Goal: Information Seeking & Learning: Learn about a topic

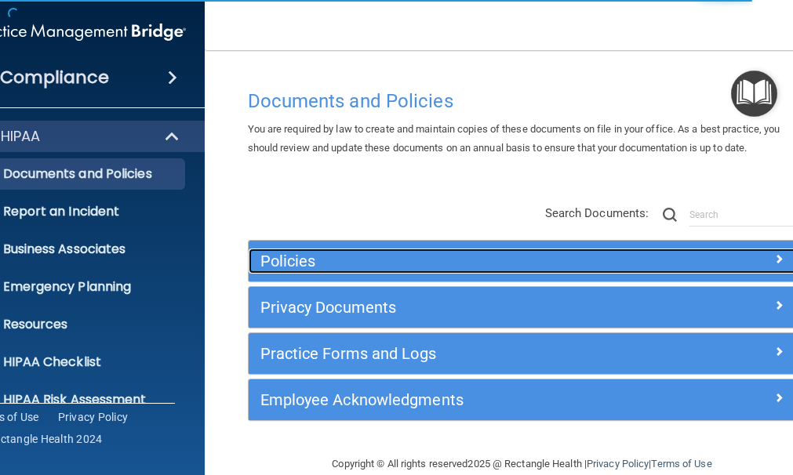
click at [774, 256] on span at bounding box center [778, 258] width 9 height 19
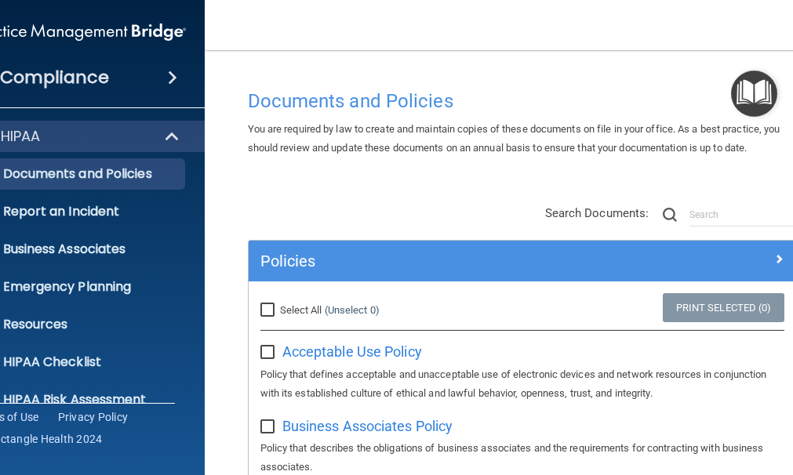
click at [260, 306] on input "Select All (Unselect 0) Unselect All" at bounding box center [269, 310] width 18 height 13
checkbox input "true"
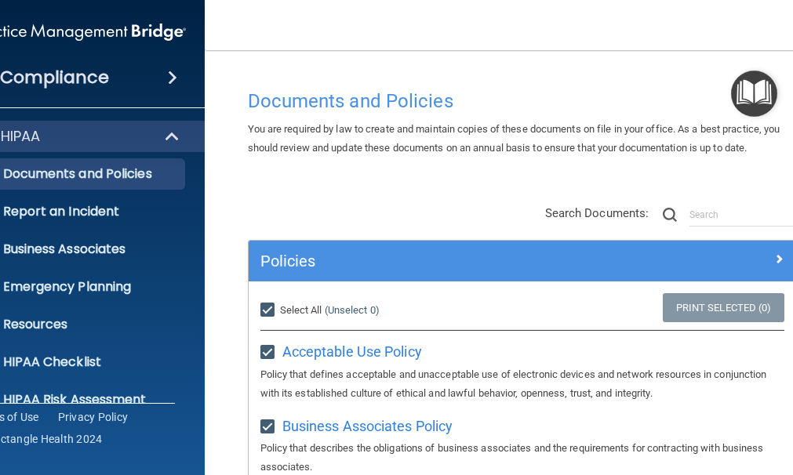
checkbox input "true"
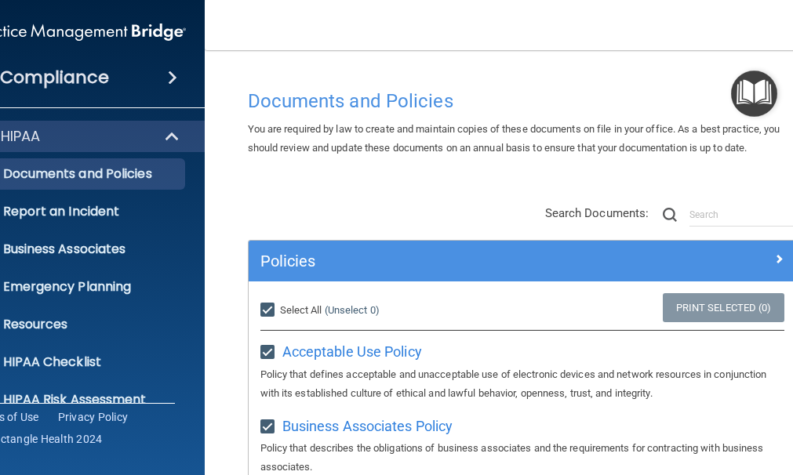
checkbox input "true"
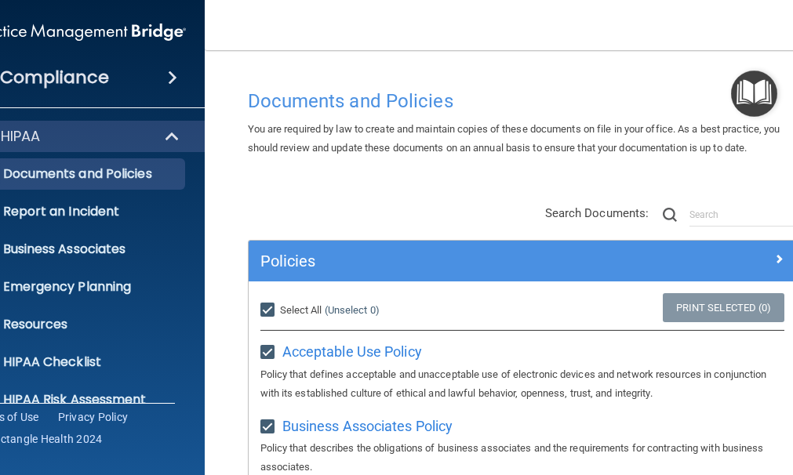
checkbox input "true"
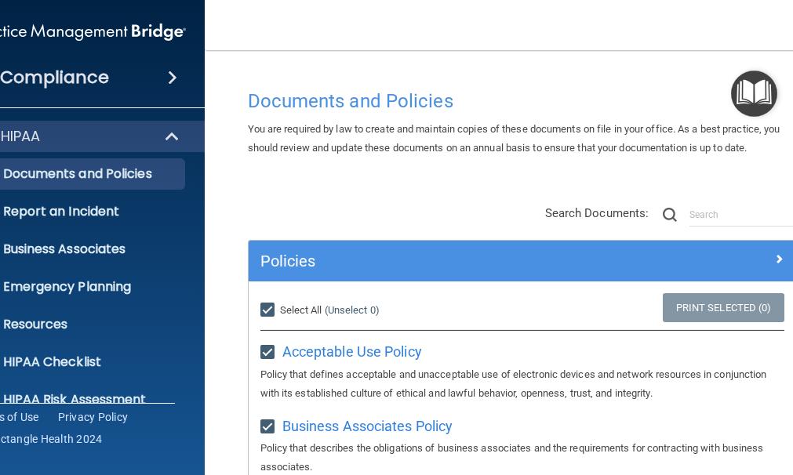
checkbox input "true"
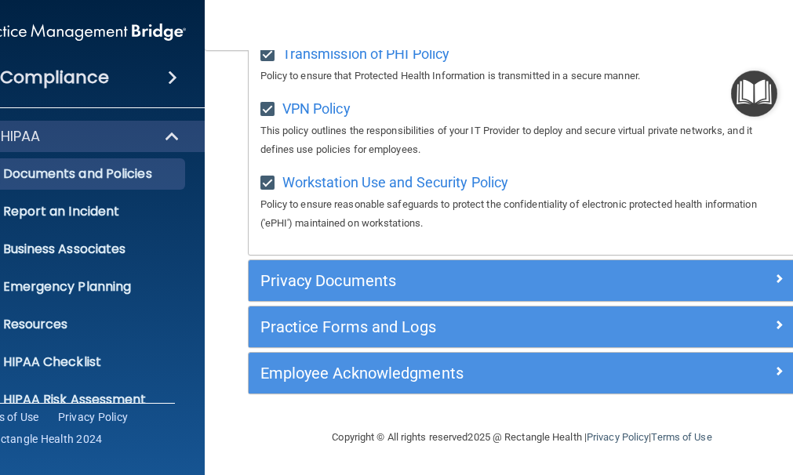
scroll to position [1664, 0]
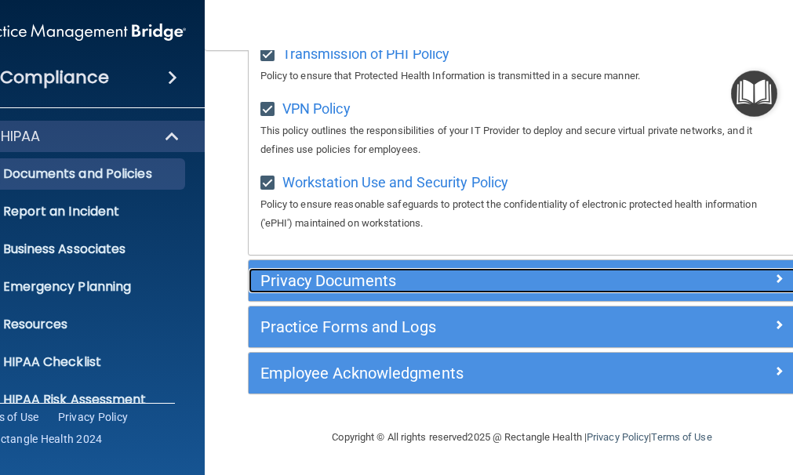
click at [774, 275] on span at bounding box center [778, 278] width 9 height 19
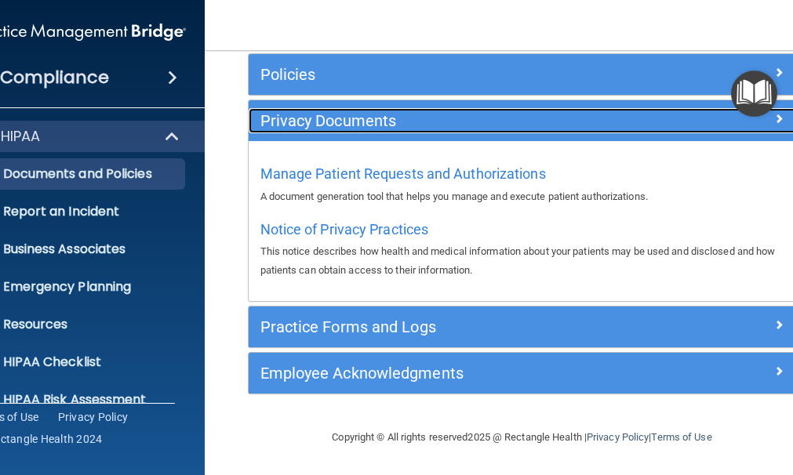
scroll to position [187, 0]
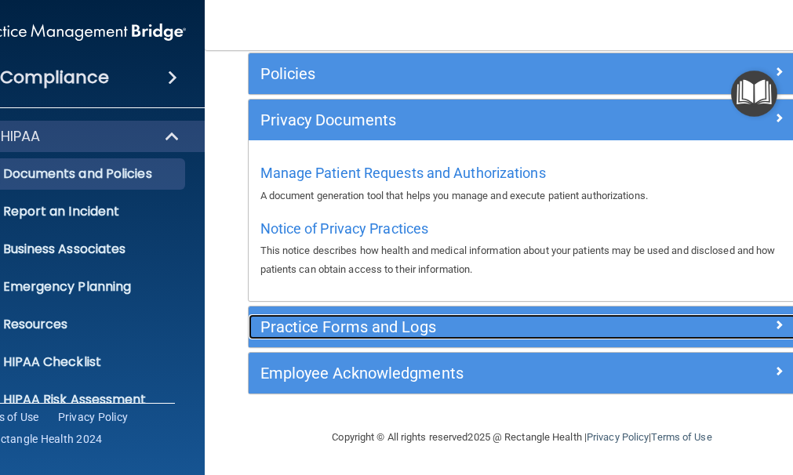
click at [774, 321] on span at bounding box center [778, 324] width 9 height 19
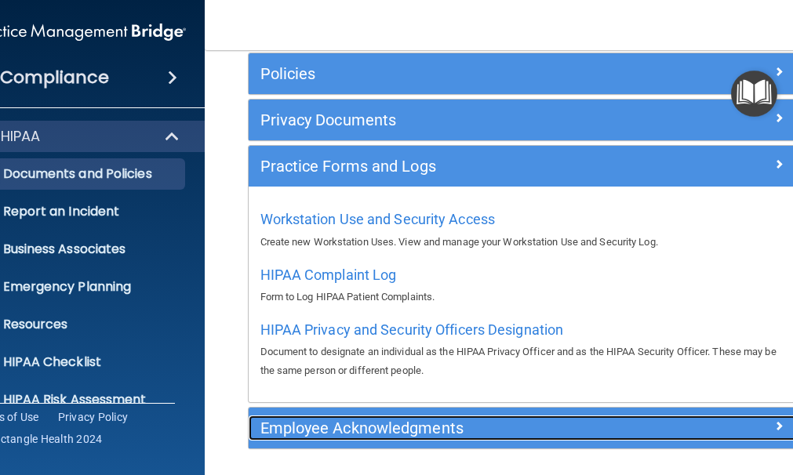
click at [774, 417] on span at bounding box center [778, 426] width 9 height 19
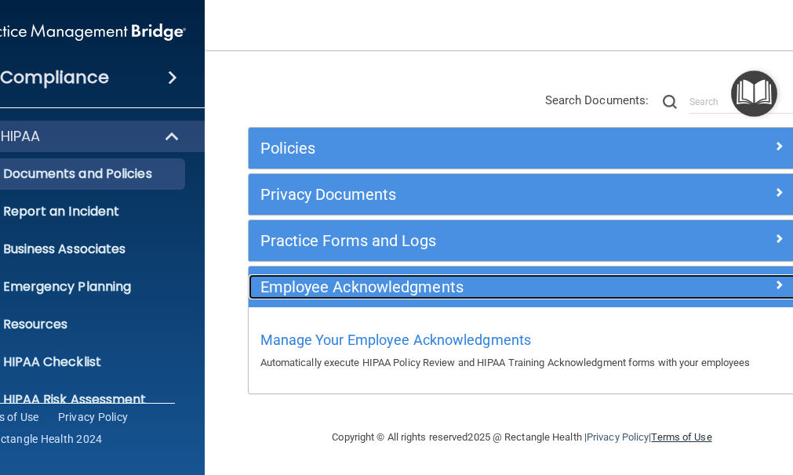
scroll to position [114, 0]
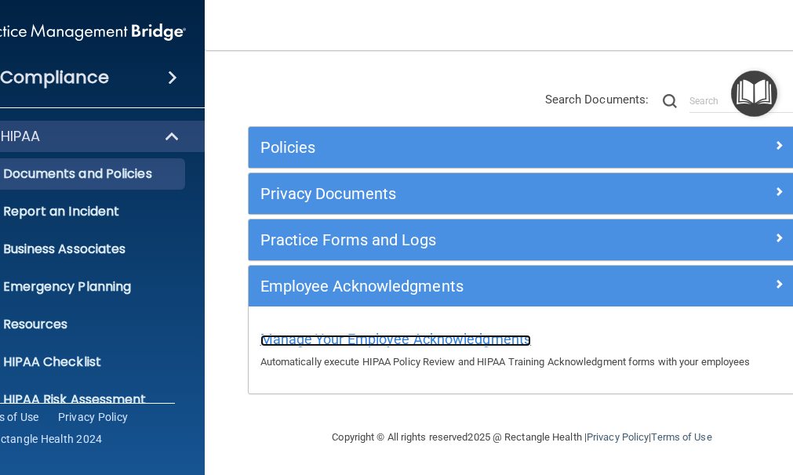
click at [444, 335] on span "Manage Your Employee Acknowledgments" at bounding box center [395, 339] width 271 height 16
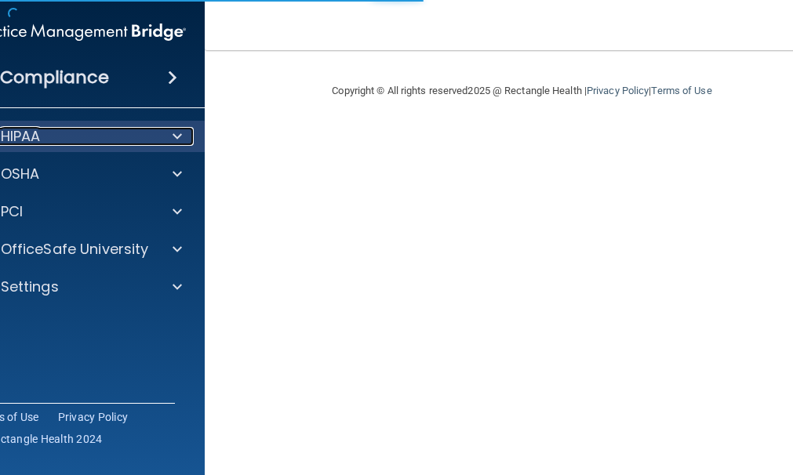
click at [173, 134] on span at bounding box center [177, 136] width 9 height 19
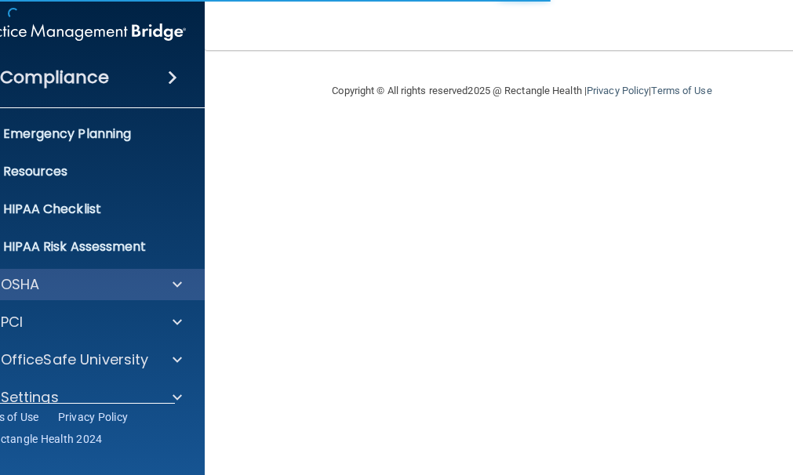
scroll to position [176, 0]
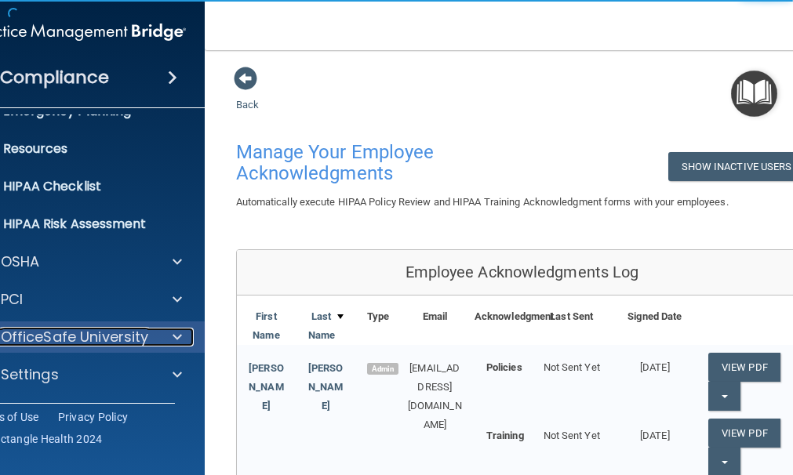
click at [129, 328] on p "OfficeSafe University" at bounding box center [75, 337] width 148 height 19
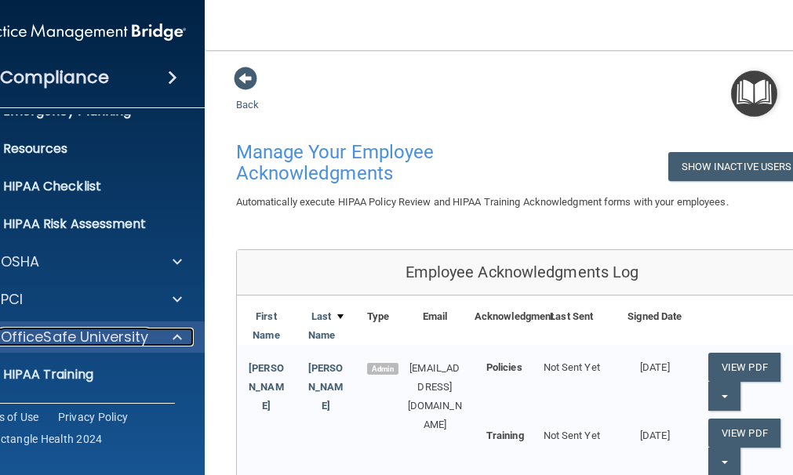
click at [124, 339] on p "OfficeSafe University" at bounding box center [75, 337] width 148 height 19
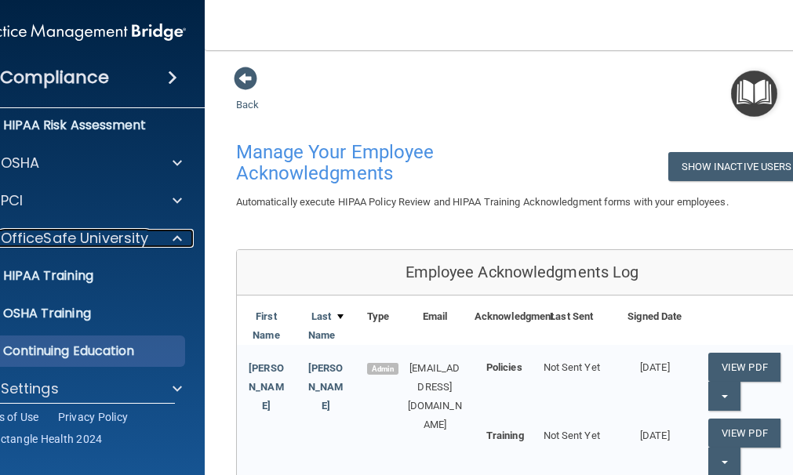
scroll to position [288, 0]
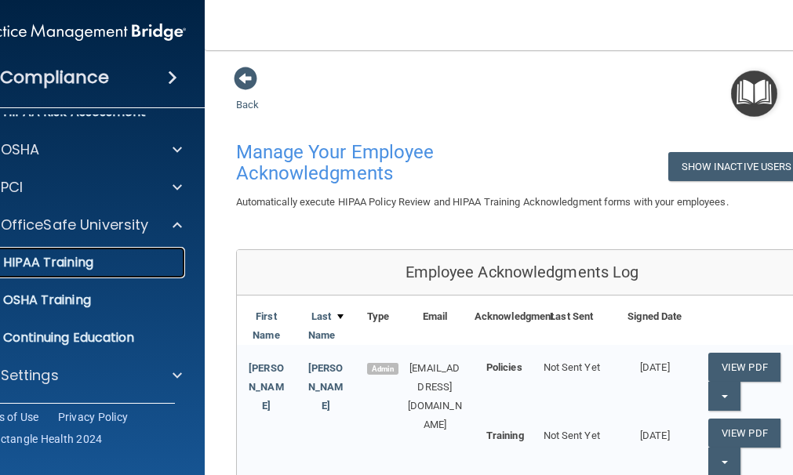
click at [31, 256] on p "HIPAA Training" at bounding box center [28, 263] width 129 height 16
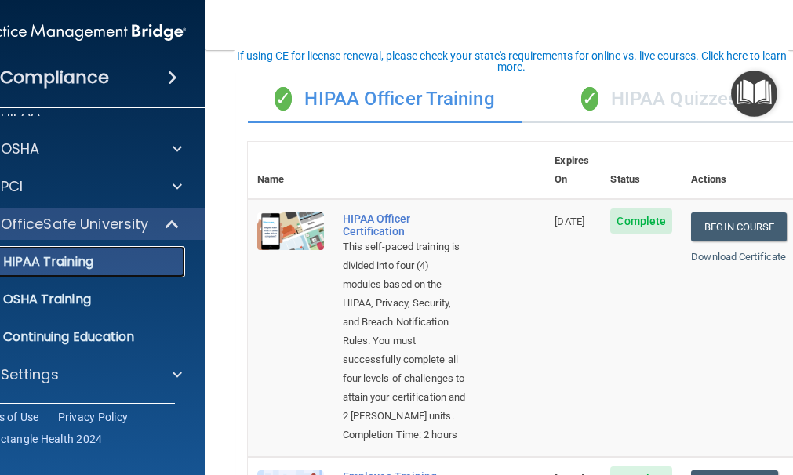
scroll to position [157, 0]
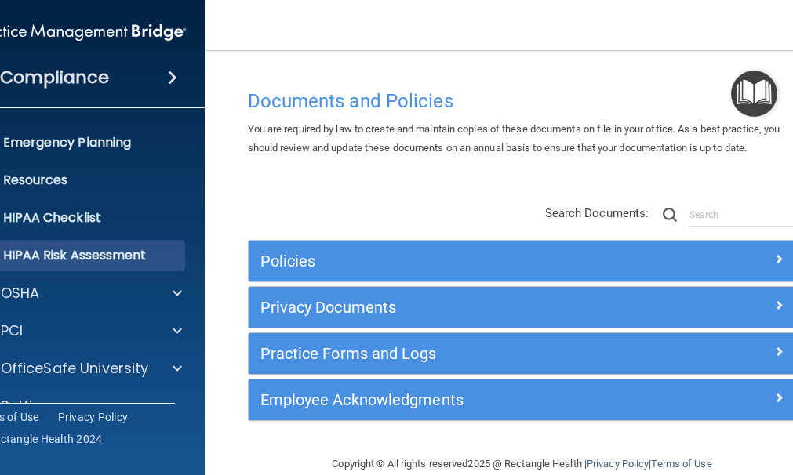
scroll to position [176, 0]
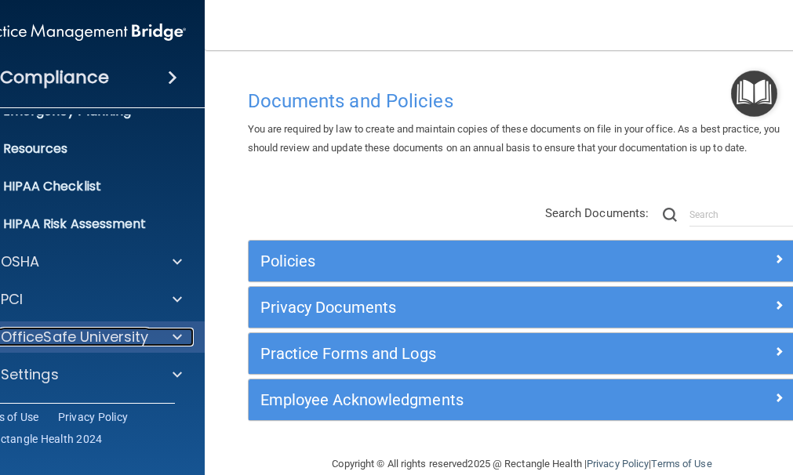
click at [165, 335] on div at bounding box center [174, 337] width 39 height 19
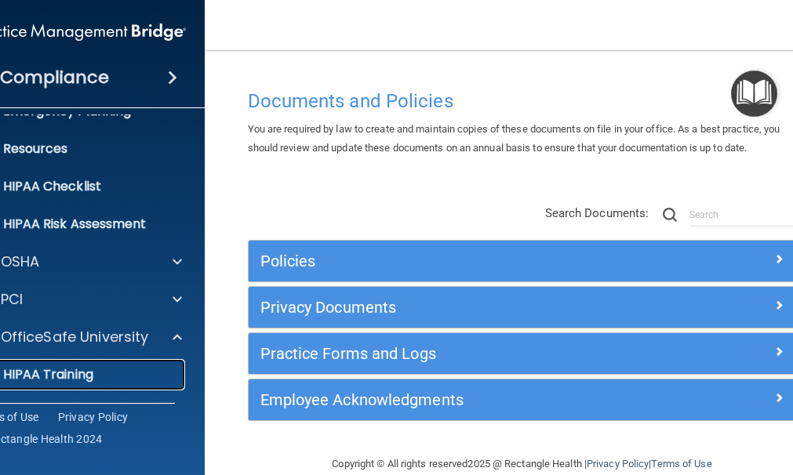
click at [115, 375] on div "HIPAA Training" at bounding box center [71, 375] width 214 height 16
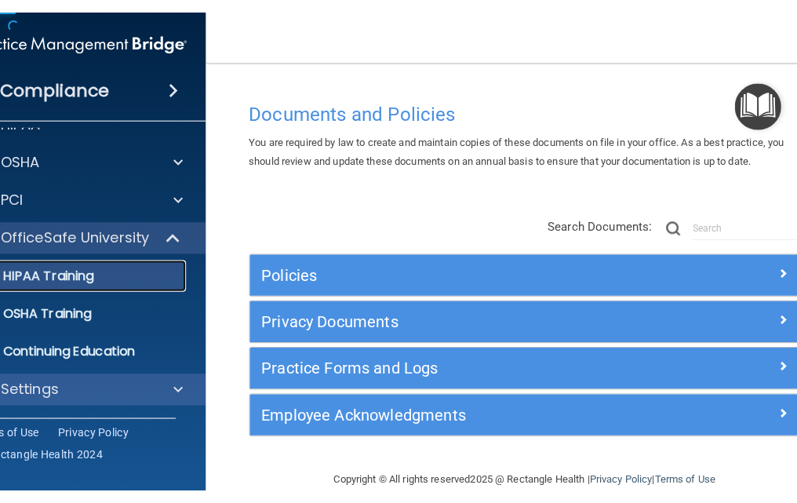
scroll to position [25, 0]
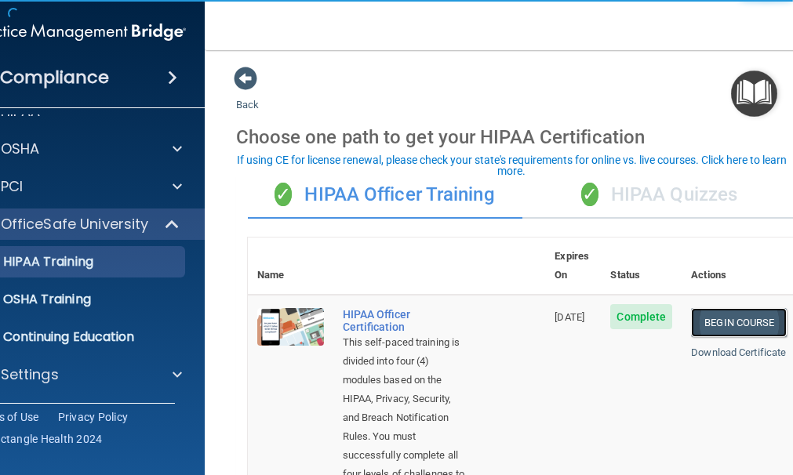
click at [708, 308] on link "Begin Course" at bounding box center [739, 322] width 96 height 29
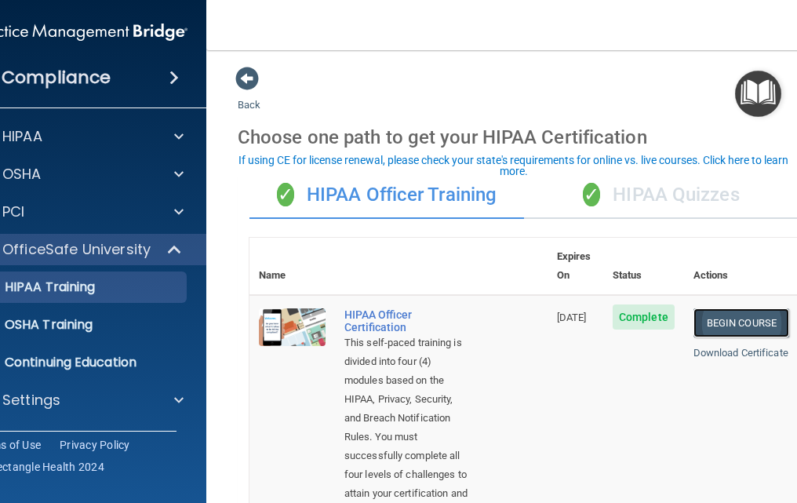
scroll to position [0, 0]
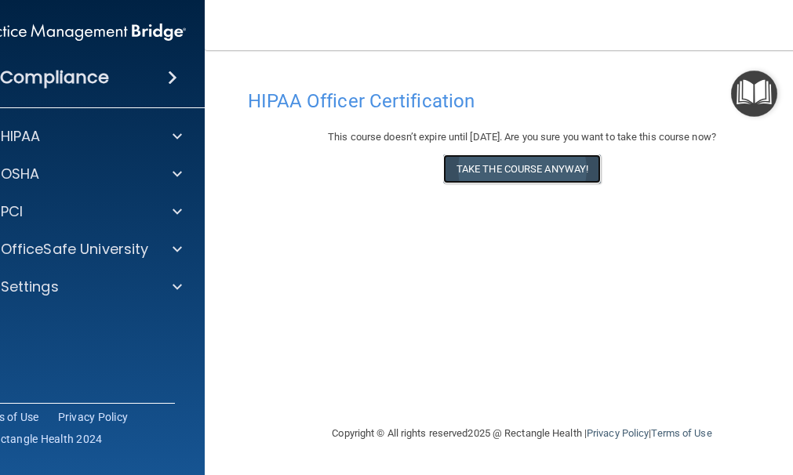
click at [495, 171] on button "Take the course anyway!" at bounding box center [522, 169] width 158 height 29
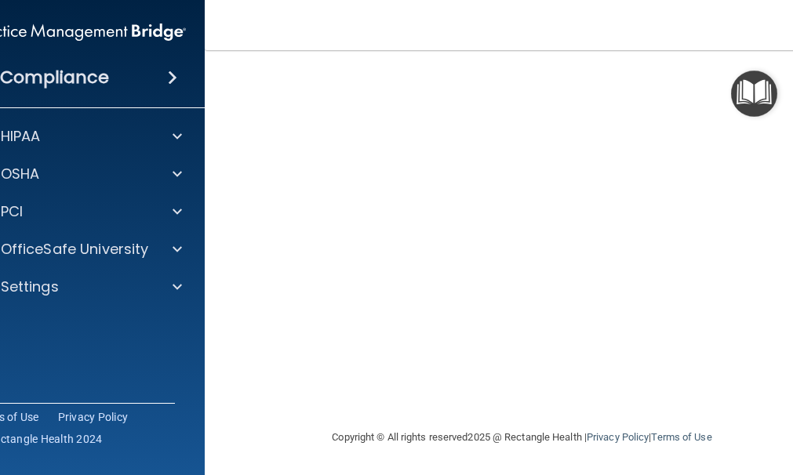
scroll to position [102, 0]
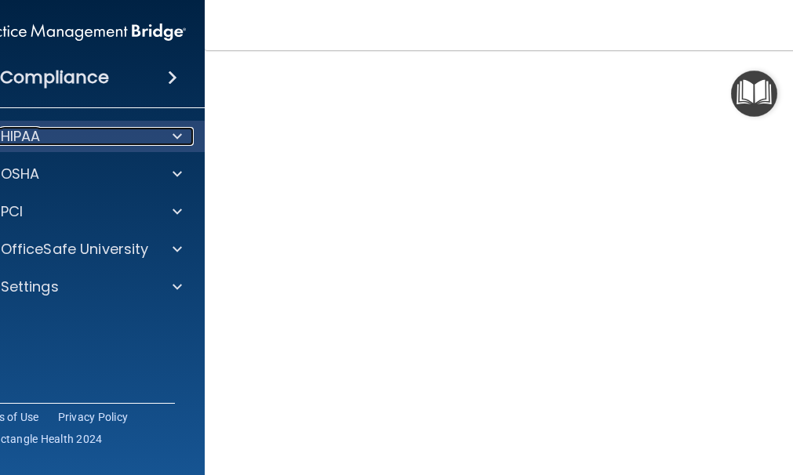
click at [183, 136] on div at bounding box center [174, 136] width 39 height 19
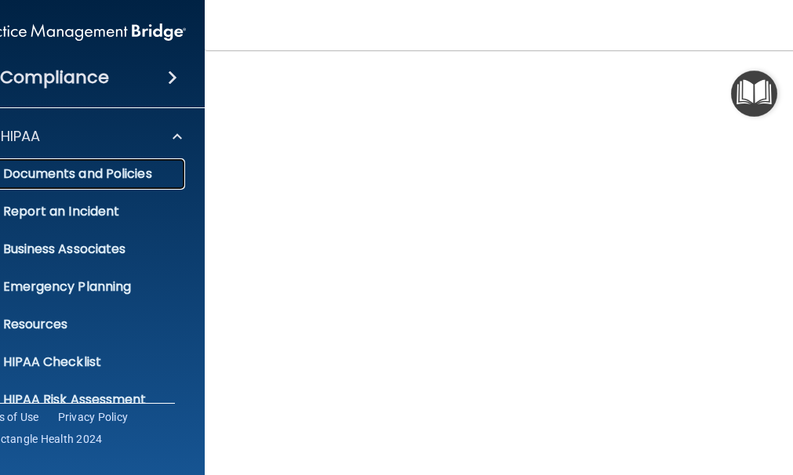
click at [169, 172] on p "Documents and Policies" at bounding box center [71, 174] width 214 height 16
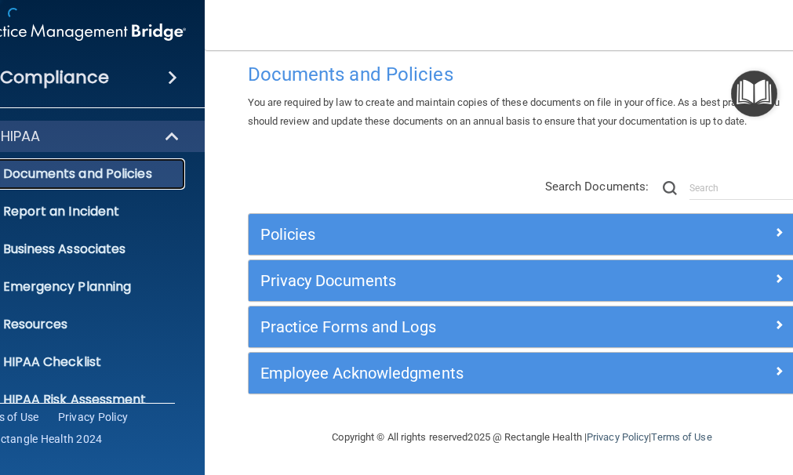
scroll to position [27, 0]
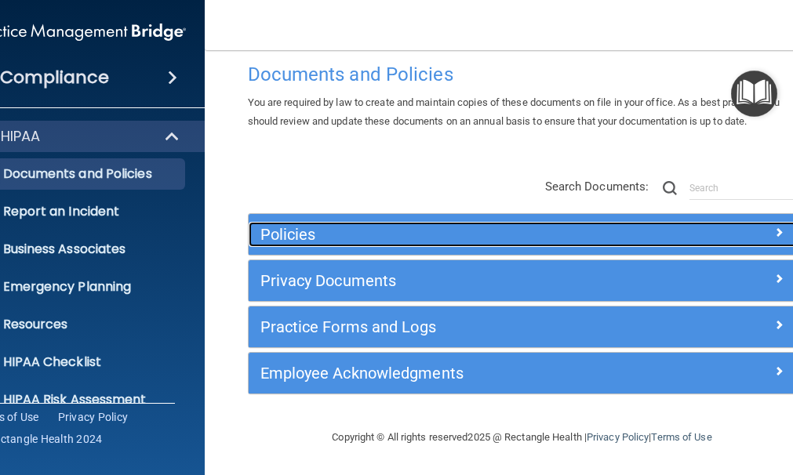
click at [774, 233] on span at bounding box center [778, 232] width 9 height 19
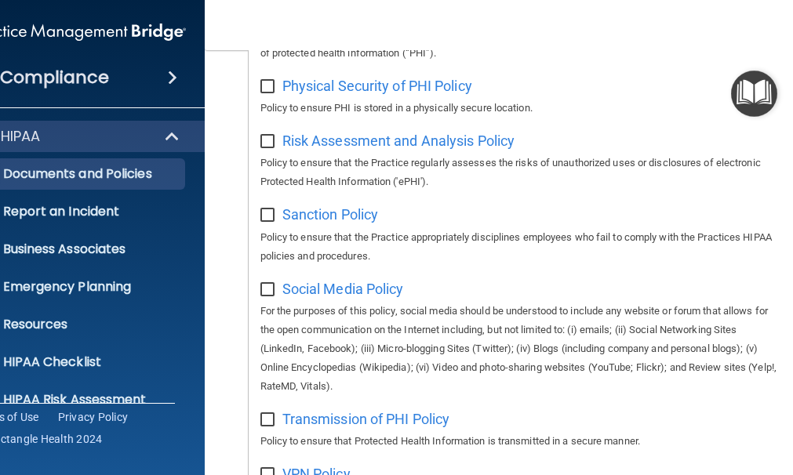
scroll to position [1664, 0]
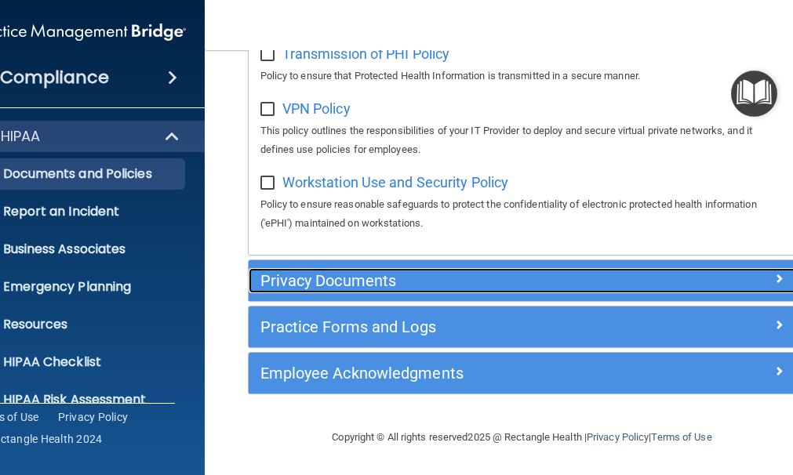
click at [422, 278] on h5 "Privacy Documents" at bounding box center [454, 280] width 388 height 17
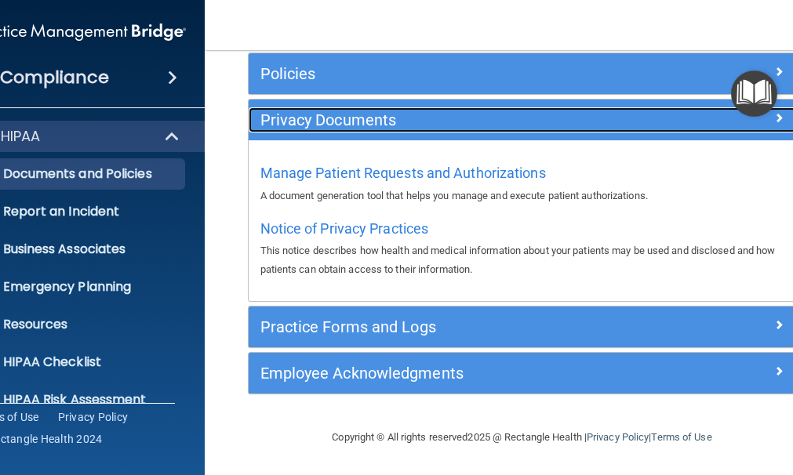
scroll to position [187, 0]
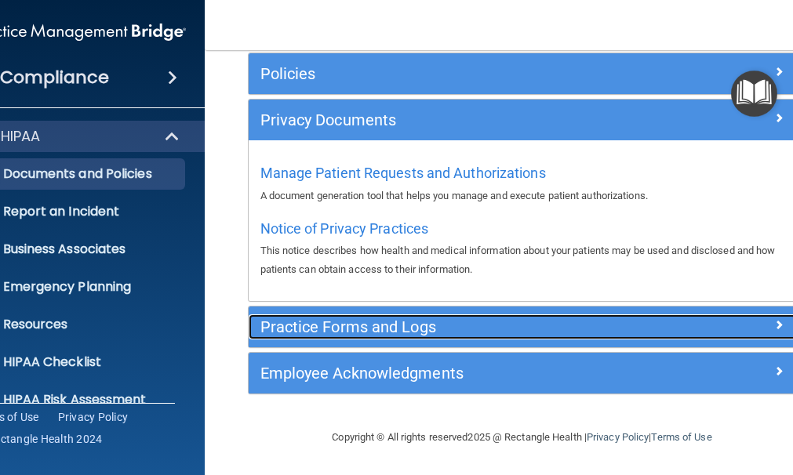
click at [425, 326] on h5 "Practice Forms and Logs" at bounding box center [454, 326] width 388 height 17
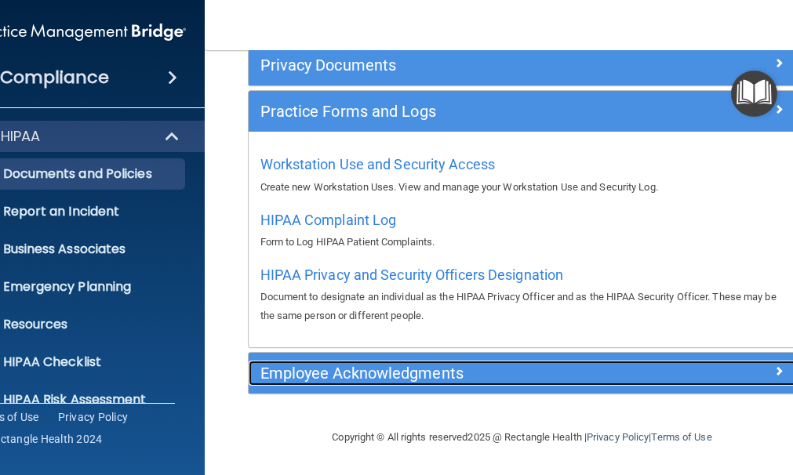
click at [420, 373] on h5 "Employee Acknowledgments" at bounding box center [454, 373] width 388 height 17
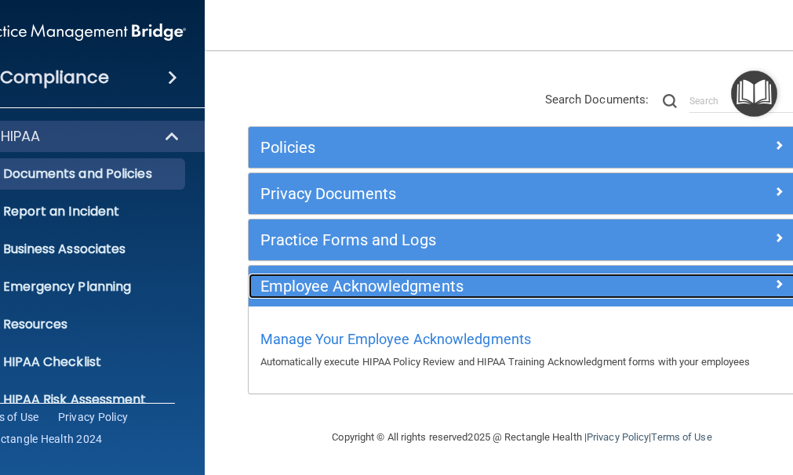
scroll to position [114, 0]
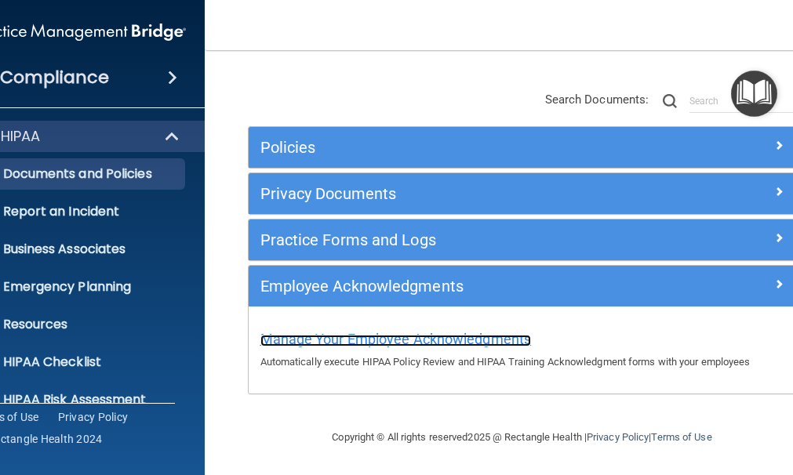
click at [423, 342] on span "Manage Your Employee Acknowledgments" at bounding box center [395, 339] width 271 height 16
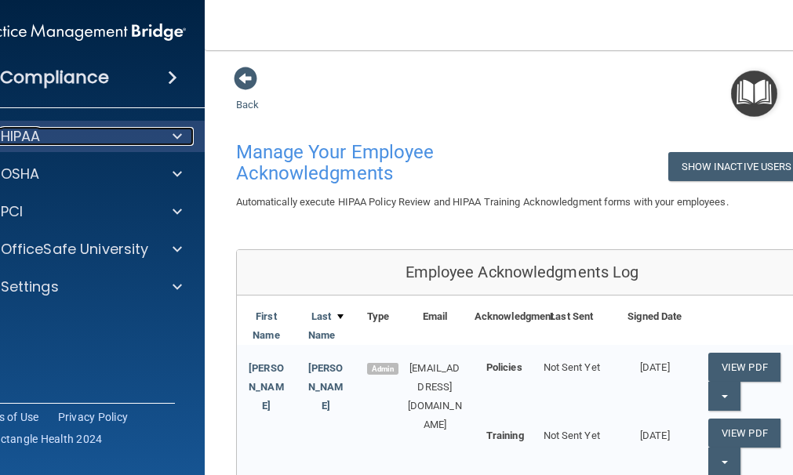
click at [173, 136] on span at bounding box center [177, 136] width 9 height 19
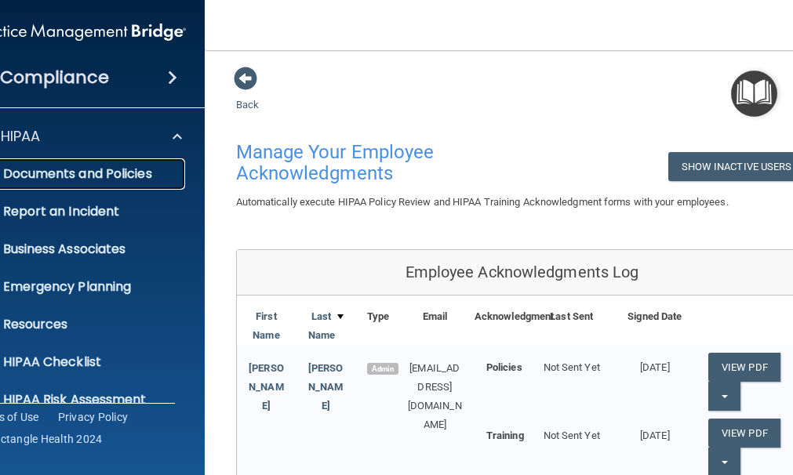
click at [145, 169] on p "Documents and Policies" at bounding box center [71, 174] width 214 height 16
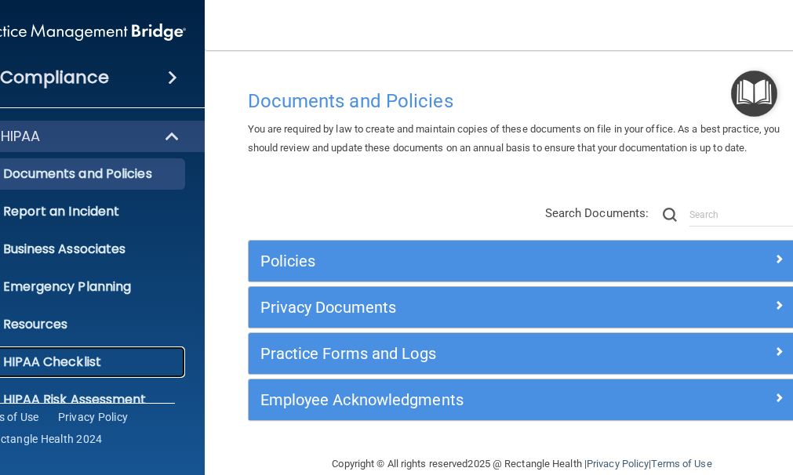
click at [86, 356] on p "HIPAA Checklist" at bounding box center [71, 363] width 214 height 16
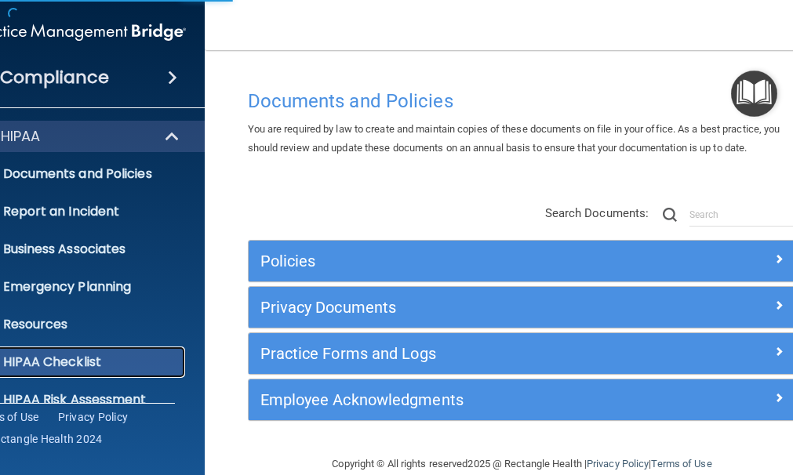
click at [86, 365] on p "HIPAA Checklist" at bounding box center [71, 363] width 214 height 16
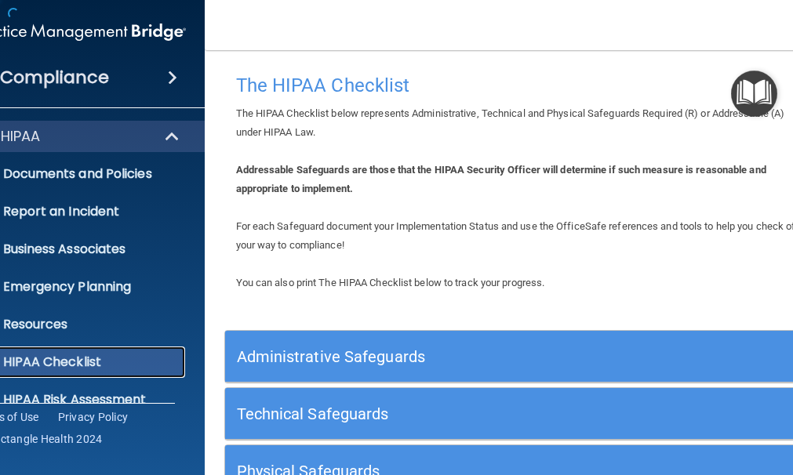
scroll to position [176, 0]
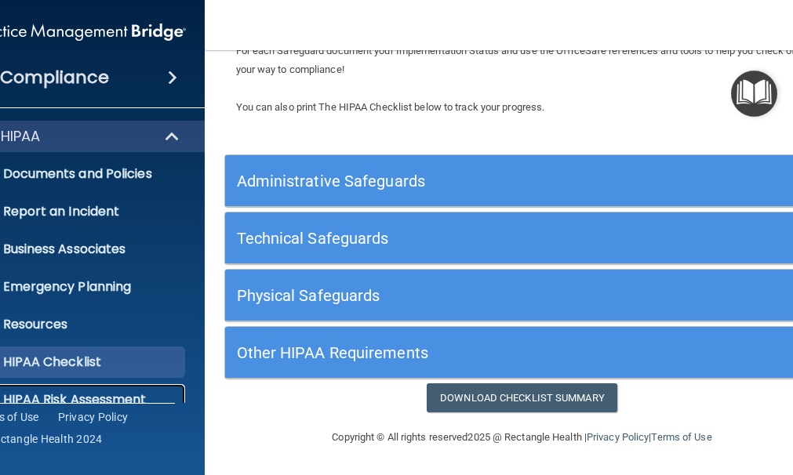
click at [132, 398] on p "HIPAA Risk Assessment" at bounding box center [71, 400] width 214 height 16
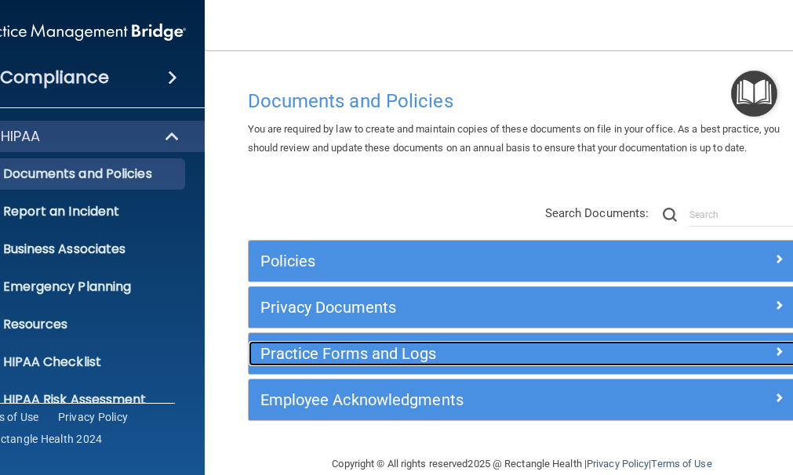
click at [280, 356] on h5 "Practice Forms and Logs" at bounding box center [454, 353] width 388 height 17
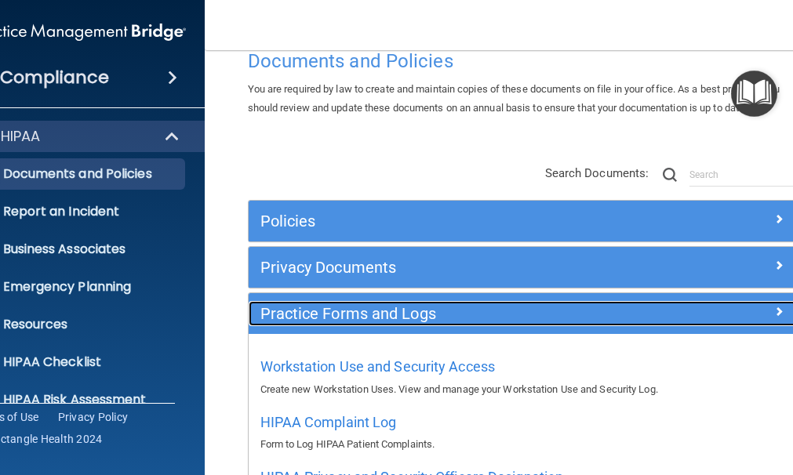
scroll to position [242, 0]
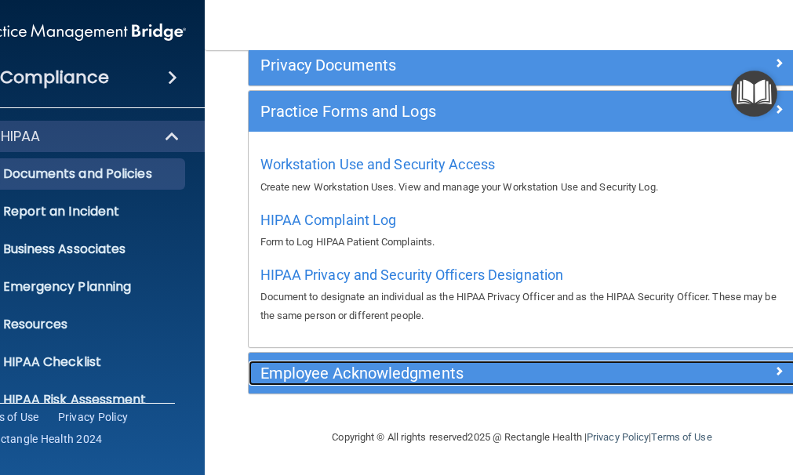
click at [301, 378] on h5 "Employee Acknowledgments" at bounding box center [454, 373] width 388 height 17
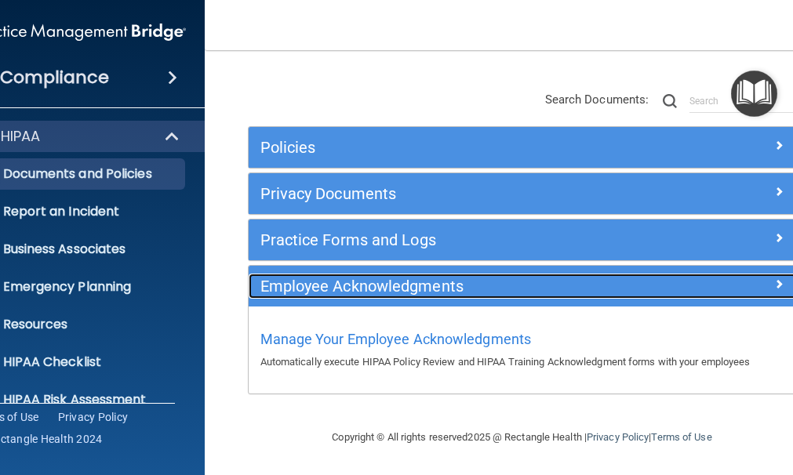
scroll to position [114, 0]
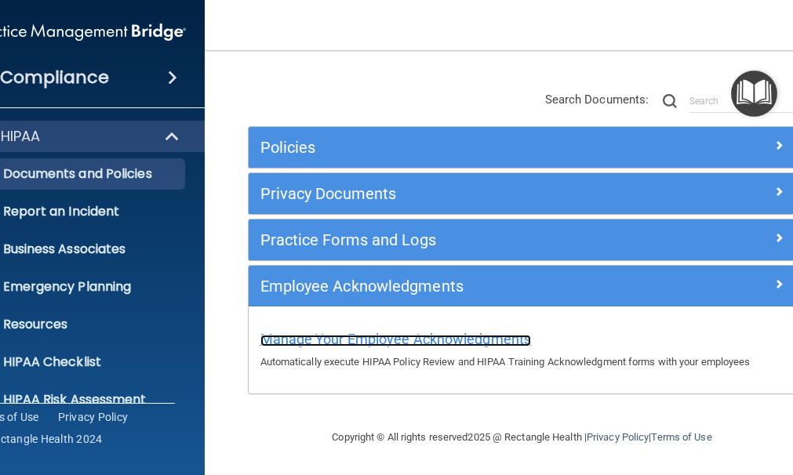
click at [308, 339] on span "Manage Your Employee Acknowledgments" at bounding box center [395, 339] width 271 height 16
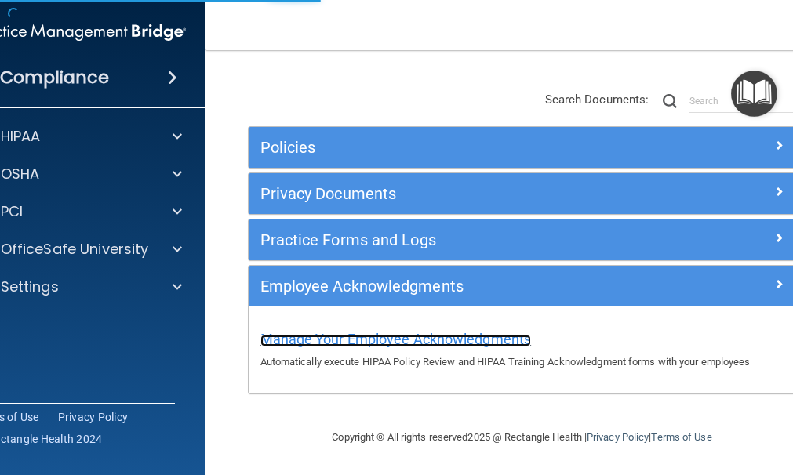
click at [308, 339] on span "Manage Your Employee Acknowledgments" at bounding box center [395, 339] width 271 height 16
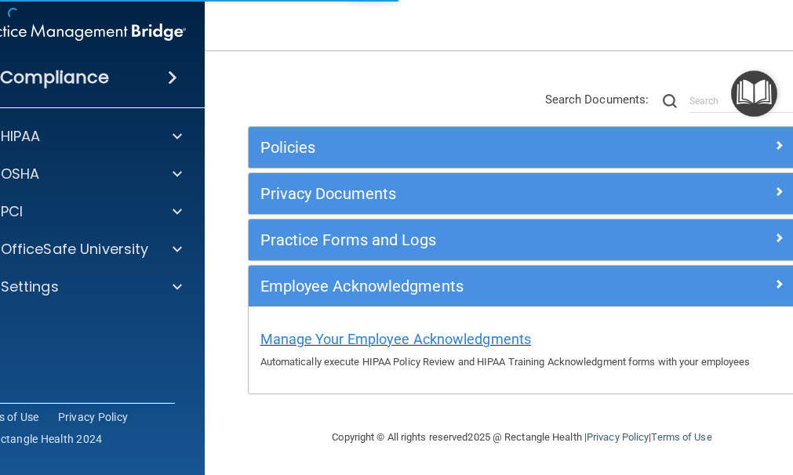
scroll to position [788, 0]
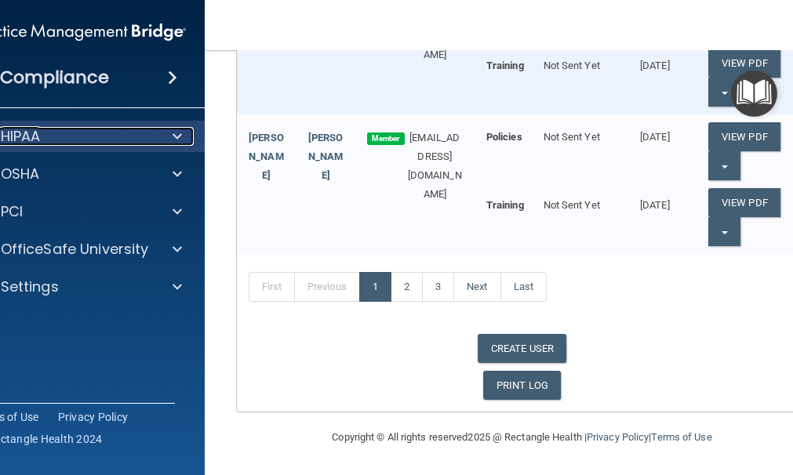
click at [175, 133] on span at bounding box center [177, 136] width 9 height 19
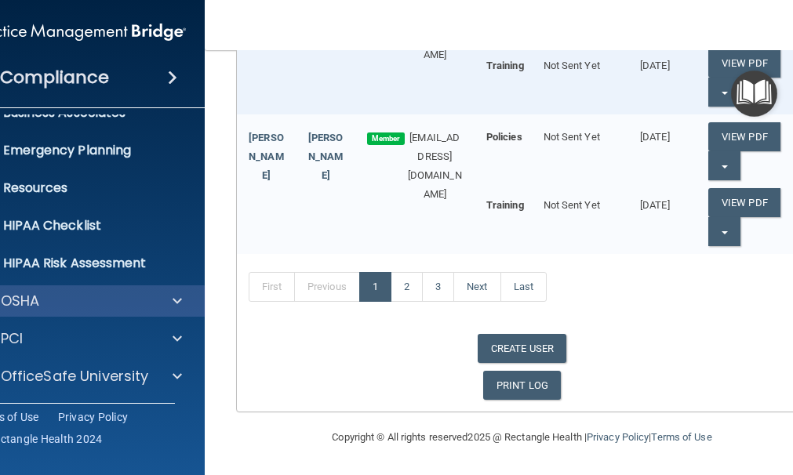
scroll to position [176, 0]
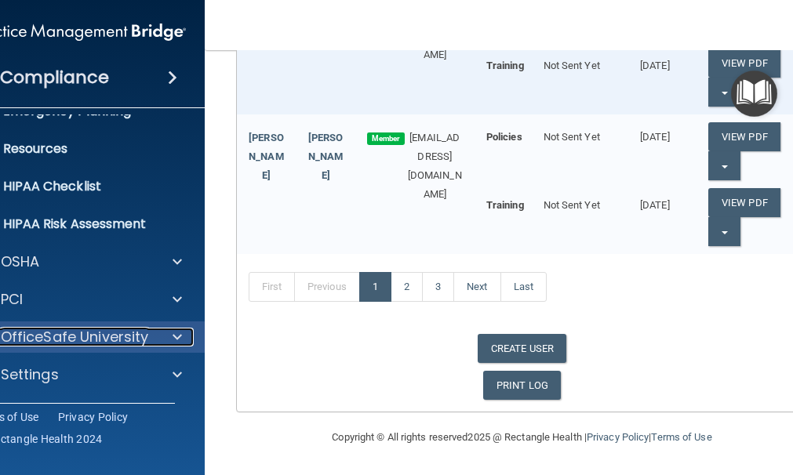
click at [136, 336] on p "OfficeSafe University" at bounding box center [75, 337] width 148 height 19
click at [140, 340] on p "OfficeSafe University" at bounding box center [75, 337] width 148 height 19
click at [129, 340] on p "OfficeSafe University" at bounding box center [75, 337] width 148 height 19
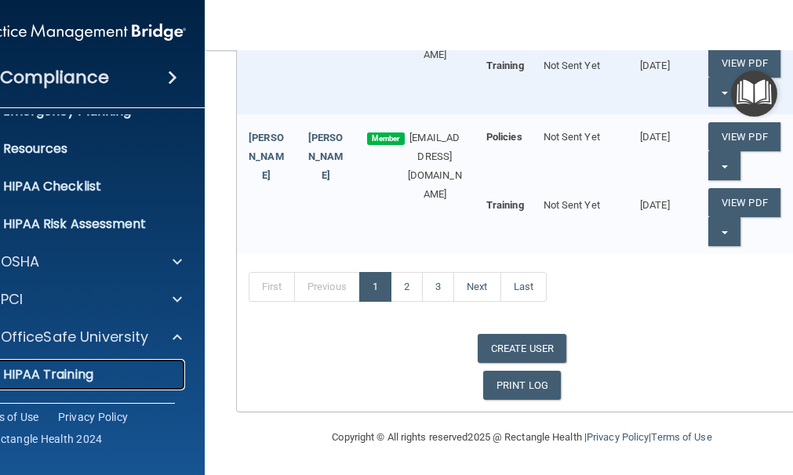
click at [104, 375] on div "HIPAA Training" at bounding box center [71, 375] width 214 height 16
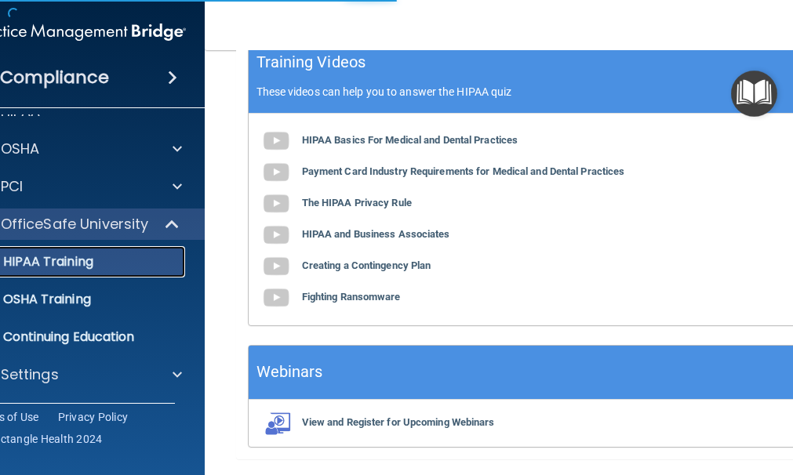
scroll to position [934, 0]
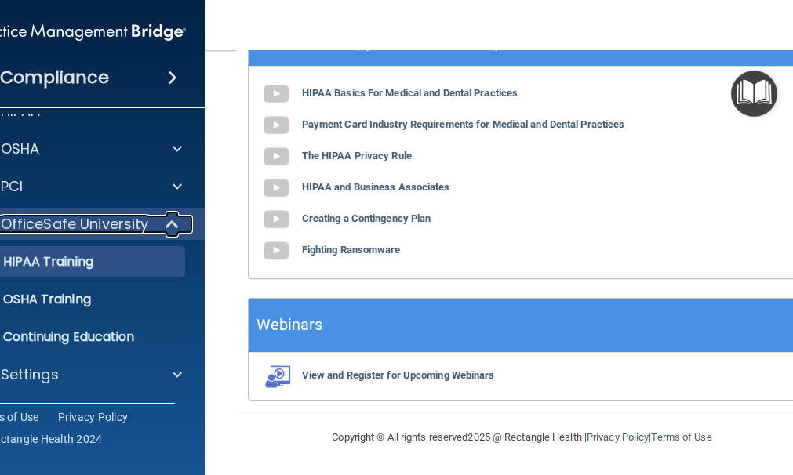
click at [123, 224] on p "OfficeSafe University" at bounding box center [75, 224] width 148 height 19
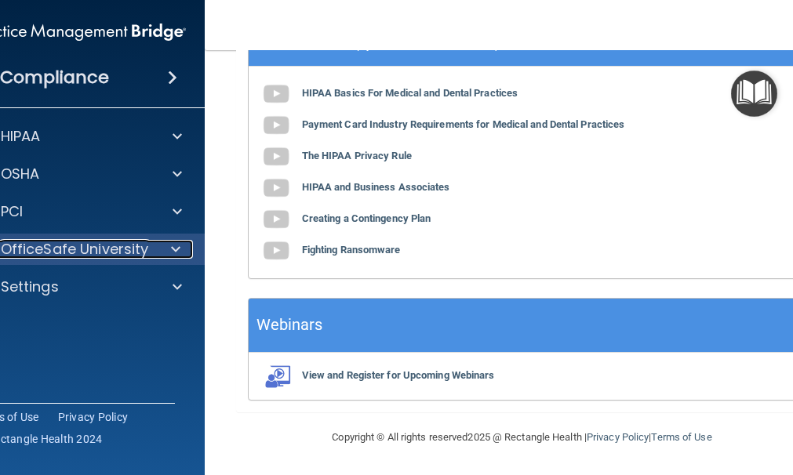
scroll to position [0, 0]
click at [172, 247] on span at bounding box center [175, 249] width 9 height 19
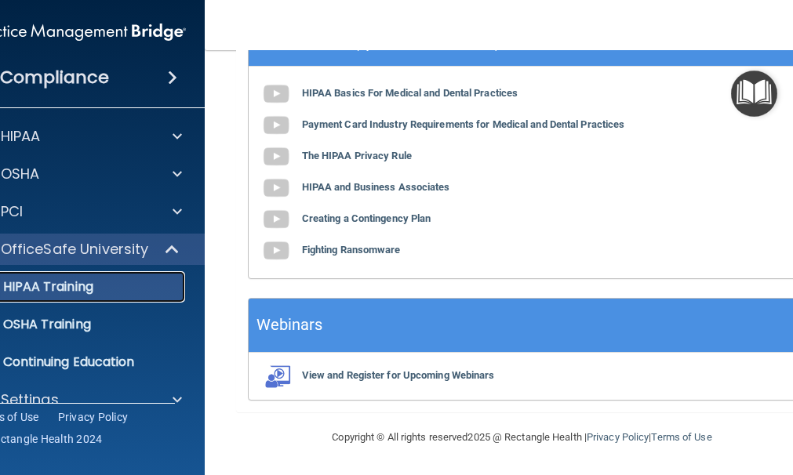
click at [154, 283] on div "HIPAA Training" at bounding box center [71, 287] width 214 height 16
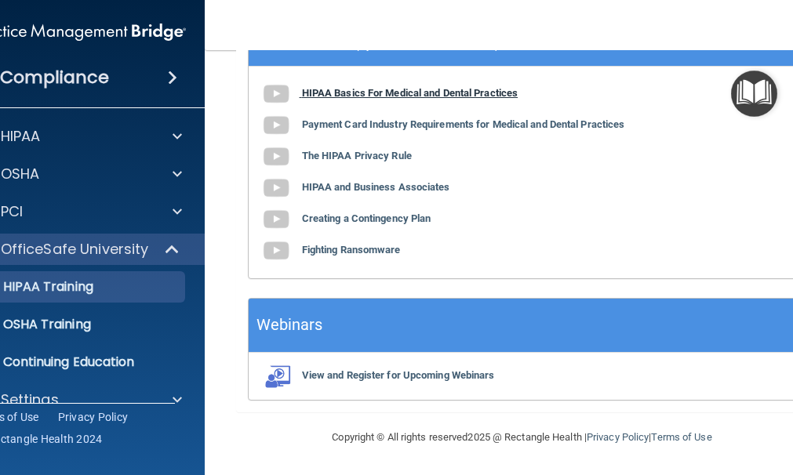
click at [272, 93] on img at bounding box center [275, 93] width 31 height 31
click at [271, 129] on img at bounding box center [275, 125] width 31 height 31
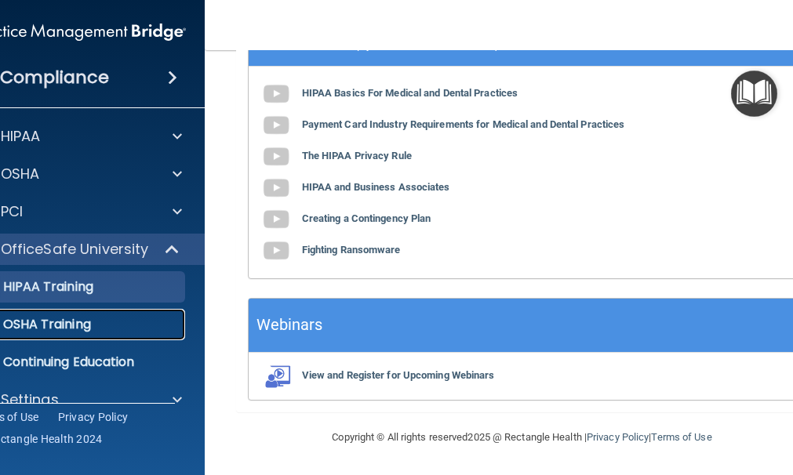
click at [62, 321] on p "OSHA Training" at bounding box center [27, 325] width 127 height 16
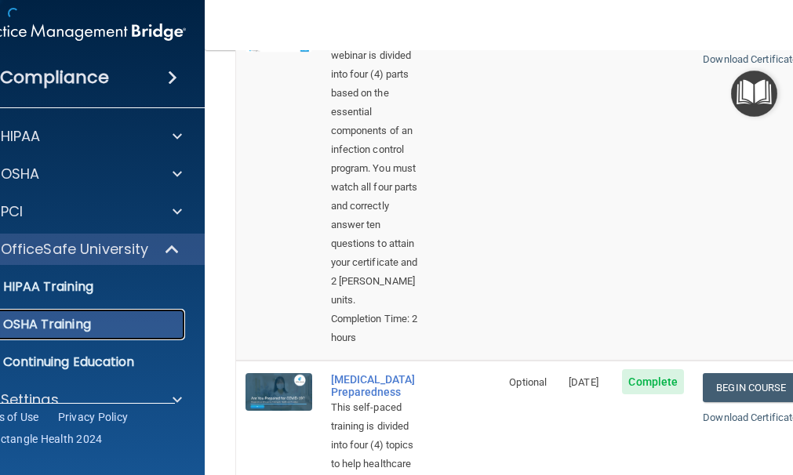
scroll to position [1290, 0]
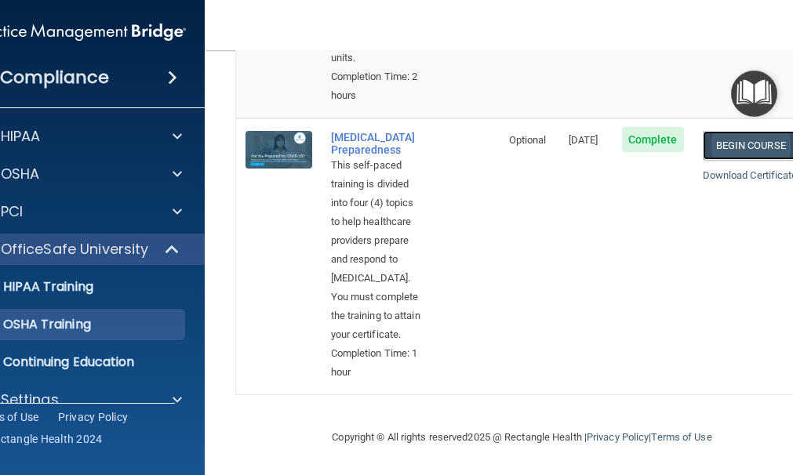
click at [716, 131] on link "Begin Course" at bounding box center [751, 145] width 96 height 29
click at [53, 359] on p "Continuing Education" at bounding box center [71, 363] width 214 height 16
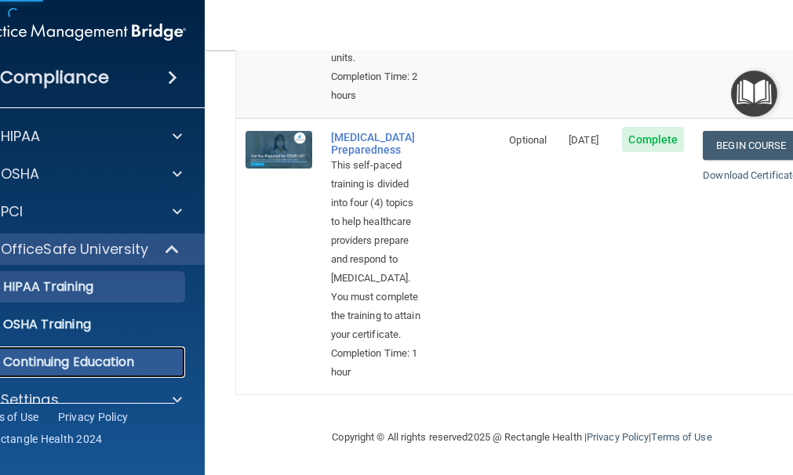
scroll to position [322, 0]
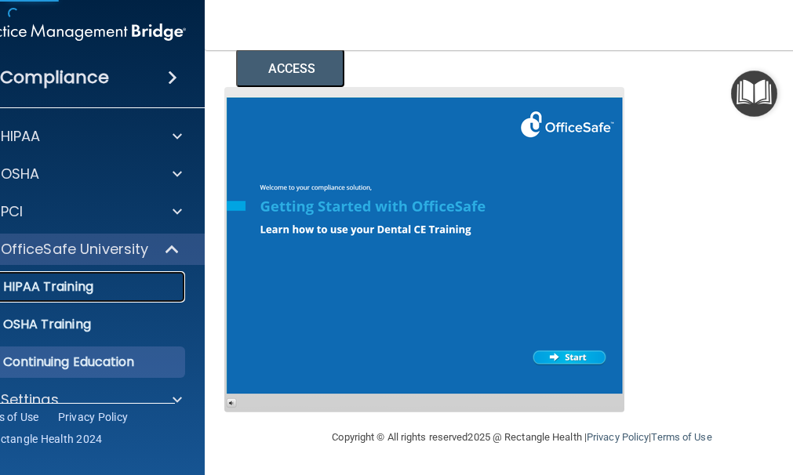
click at [82, 274] on link "HIPAA Training" at bounding box center [61, 286] width 247 height 31
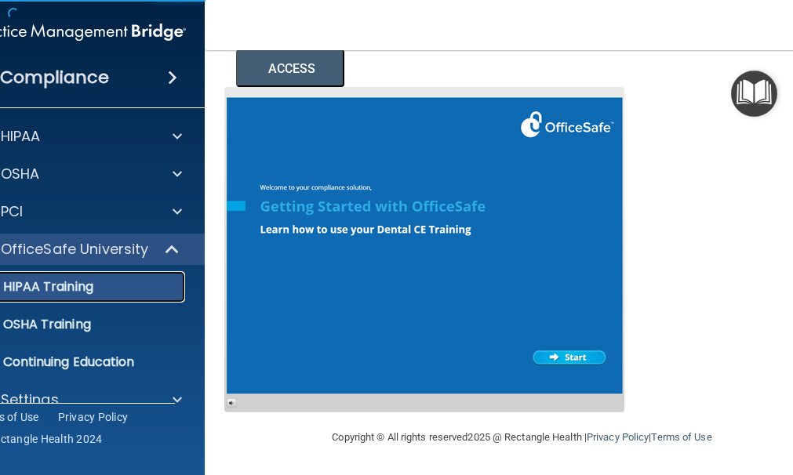
click at [82, 288] on p "HIPAA Training" at bounding box center [28, 287] width 129 height 16
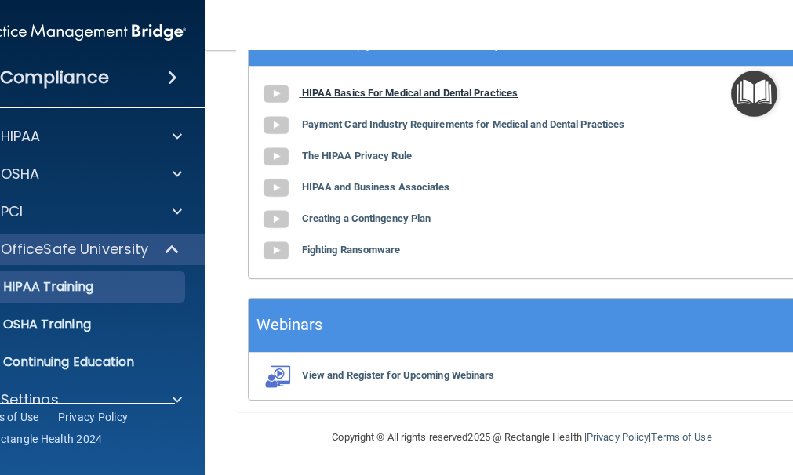
click at [352, 93] on b "HIPAA Basics For Medical and Dental Practices" at bounding box center [410, 93] width 217 height 12
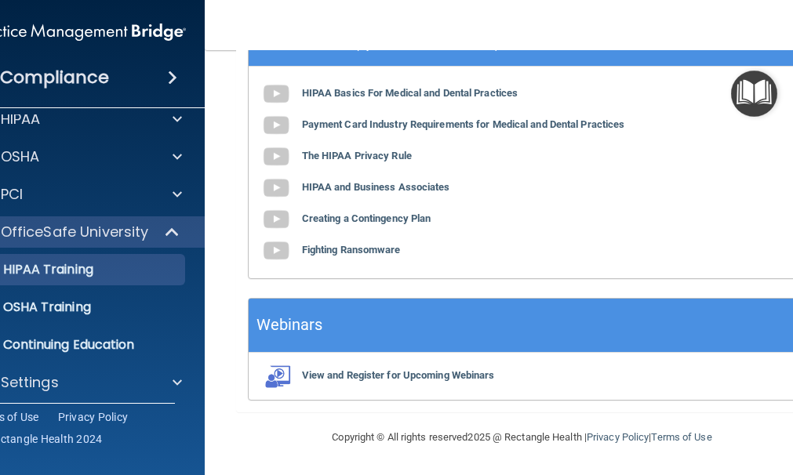
scroll to position [25, 0]
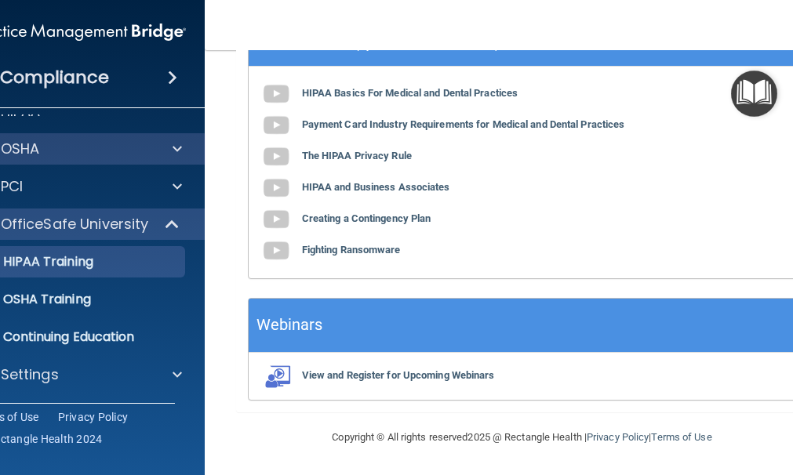
click at [165, 138] on div "OSHA" at bounding box center [80, 148] width 252 height 31
click at [165, 144] on div at bounding box center [174, 149] width 39 height 19
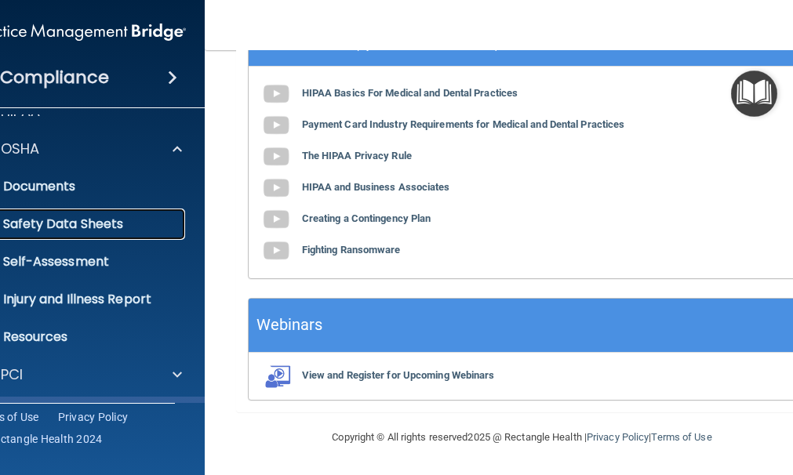
click at [63, 217] on p "Safety Data Sheets" at bounding box center [71, 225] width 214 height 16
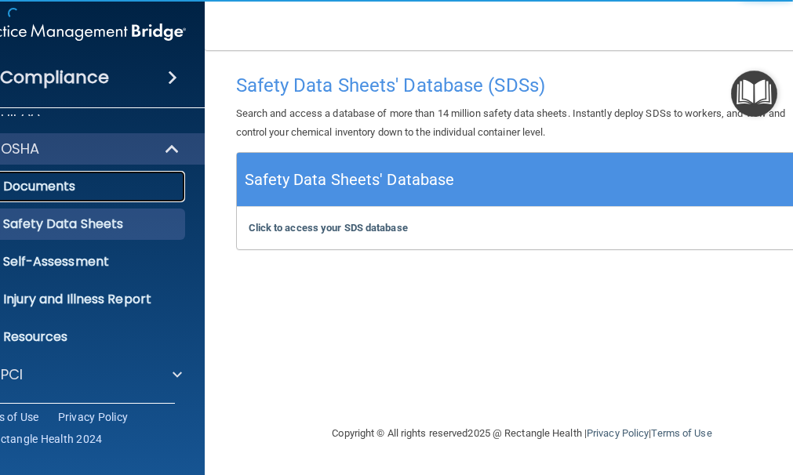
click at [71, 187] on p "Documents" at bounding box center [71, 187] width 214 height 16
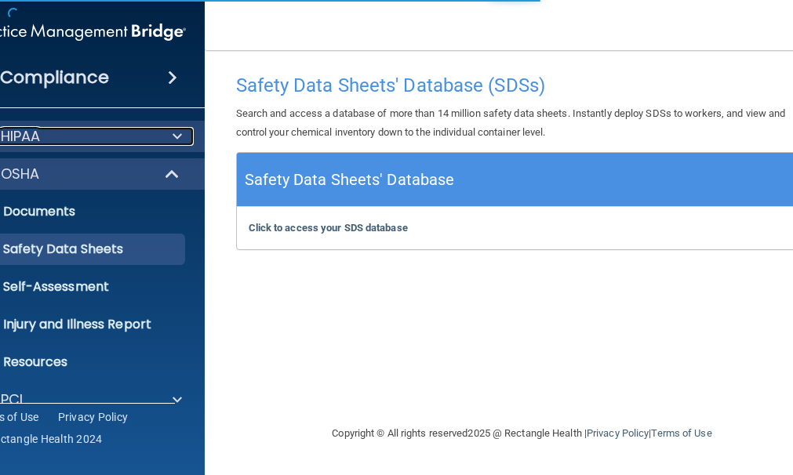
click at [154, 132] on div "HIPAA" at bounding box center [58, 136] width 195 height 19
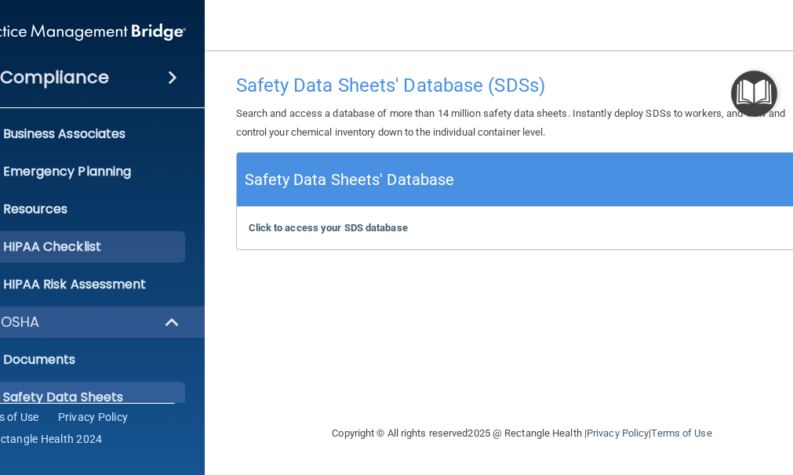
scroll to position [157, 0]
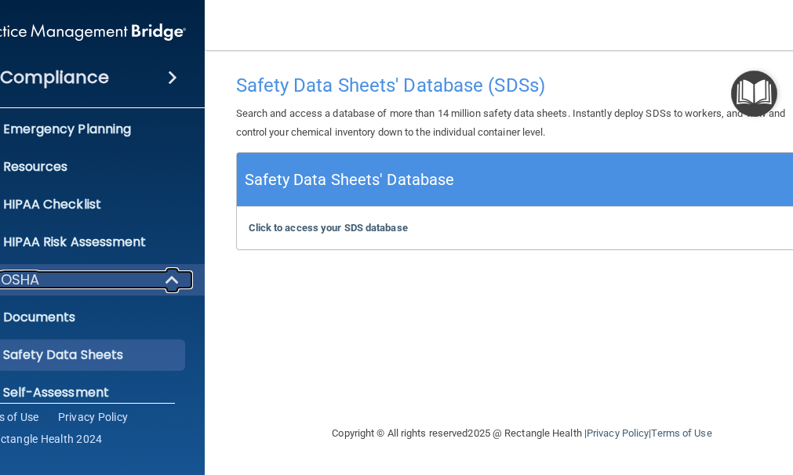
click at [111, 273] on div "OSHA" at bounding box center [58, 280] width 194 height 19
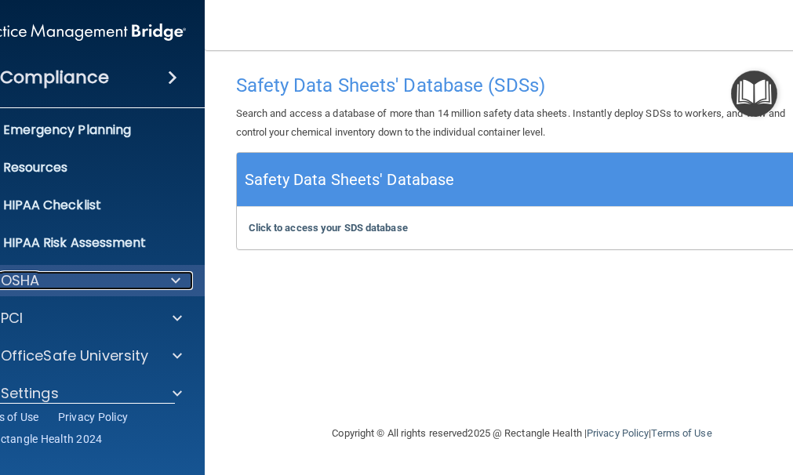
click at [111, 274] on div "OSHA" at bounding box center [58, 280] width 194 height 19
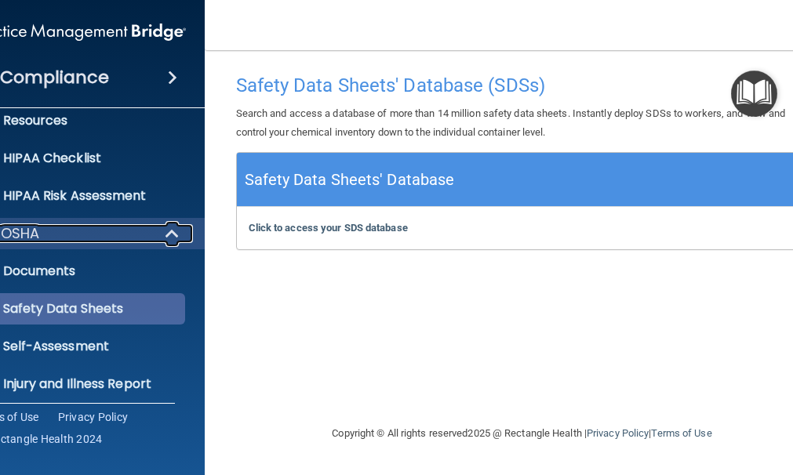
scroll to position [314, 0]
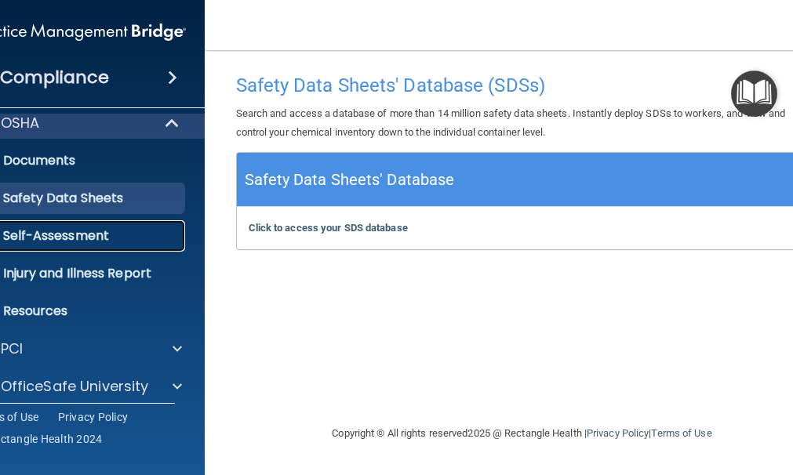
click at [84, 240] on p "Self-Assessment" at bounding box center [71, 236] width 214 height 16
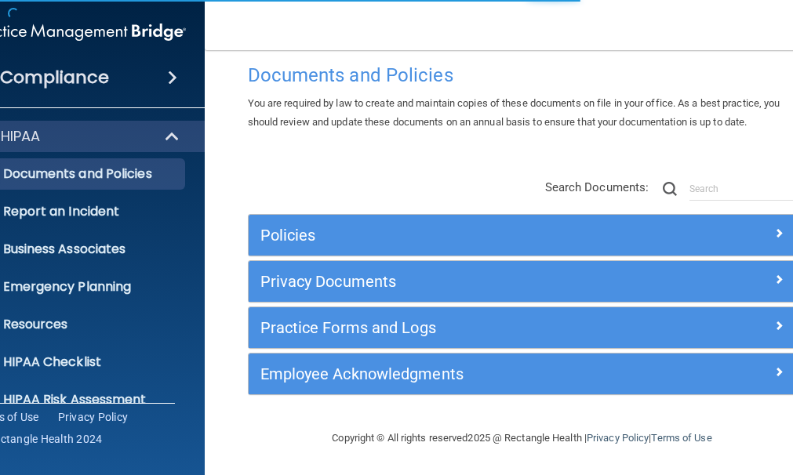
scroll to position [27, 0]
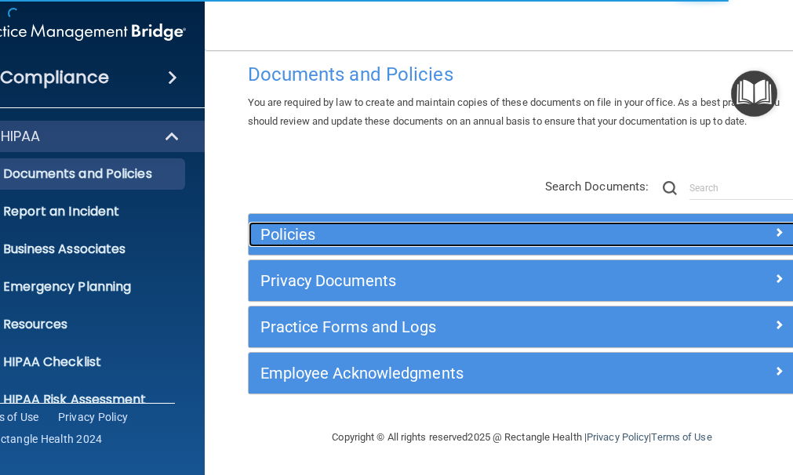
click at [278, 231] on h5 "Policies" at bounding box center [454, 234] width 388 height 17
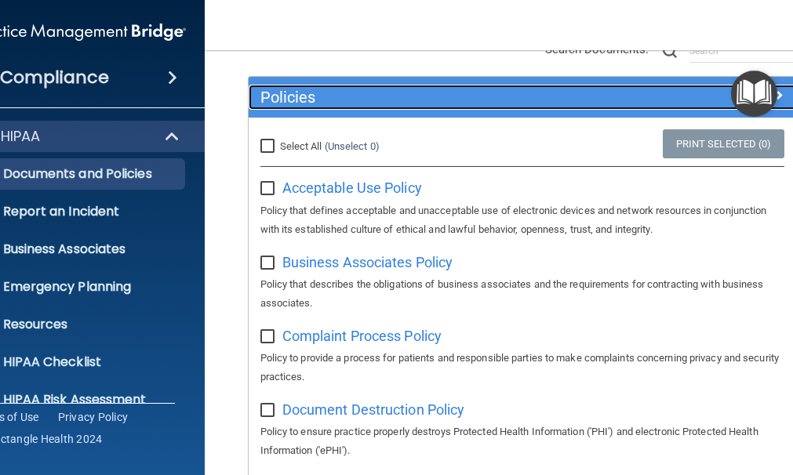
scroll to position [184, 0]
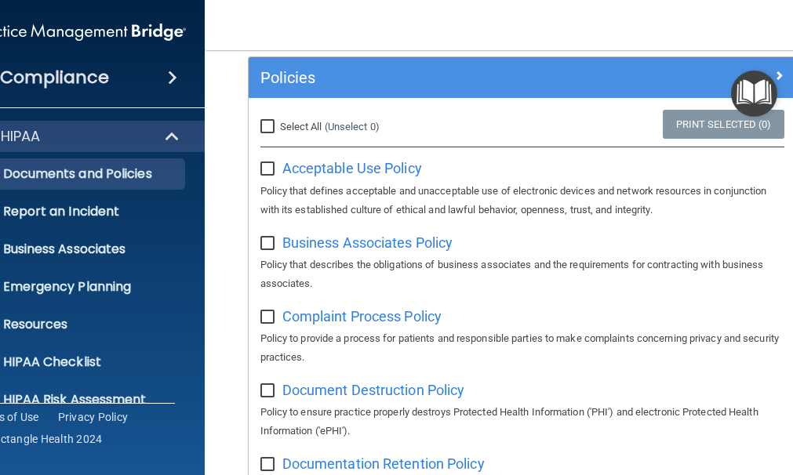
click at [269, 170] on input "checkbox" at bounding box center [269, 169] width 18 height 13
checkbox input "true"
click at [264, 130] on input "Select All (Unselect 1) Unselect All" at bounding box center [269, 127] width 18 height 13
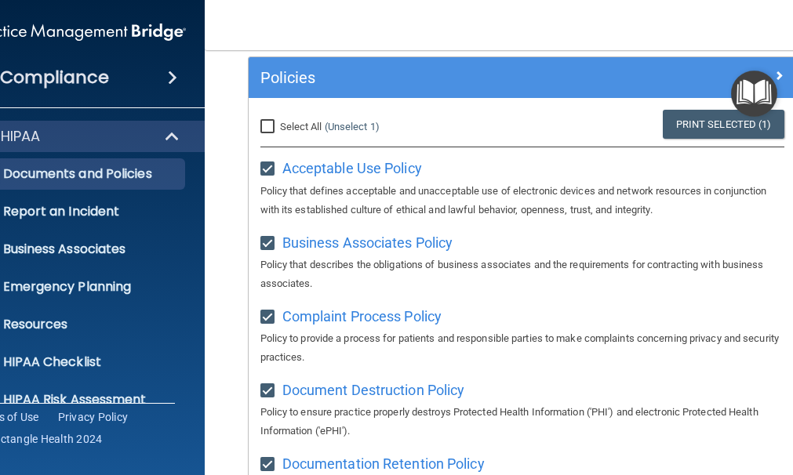
checkbox input "true"
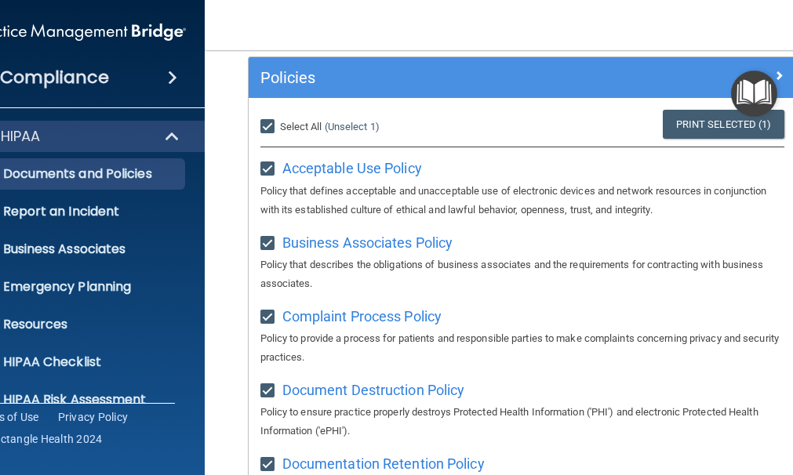
checkbox input "true"
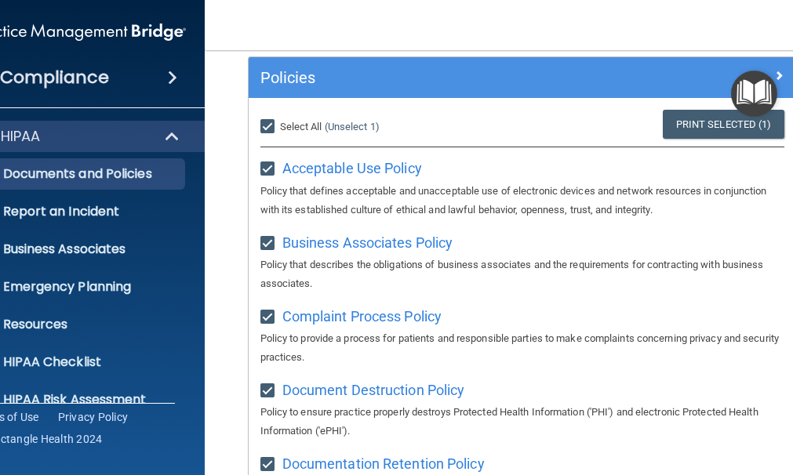
checkbox input "true"
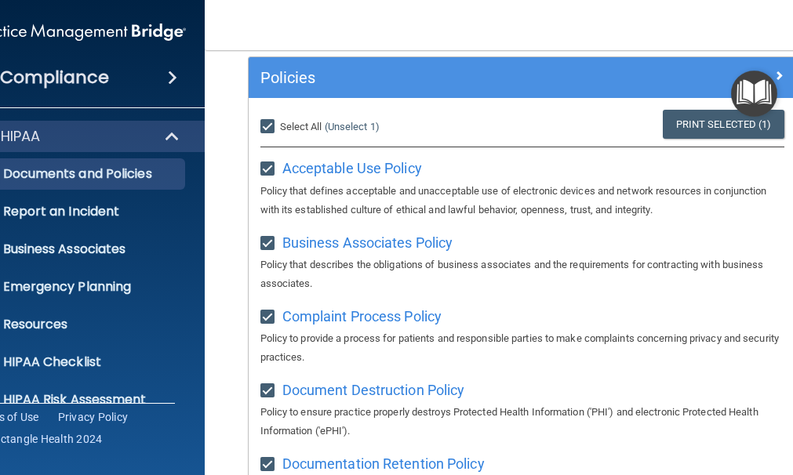
checkbox input "true"
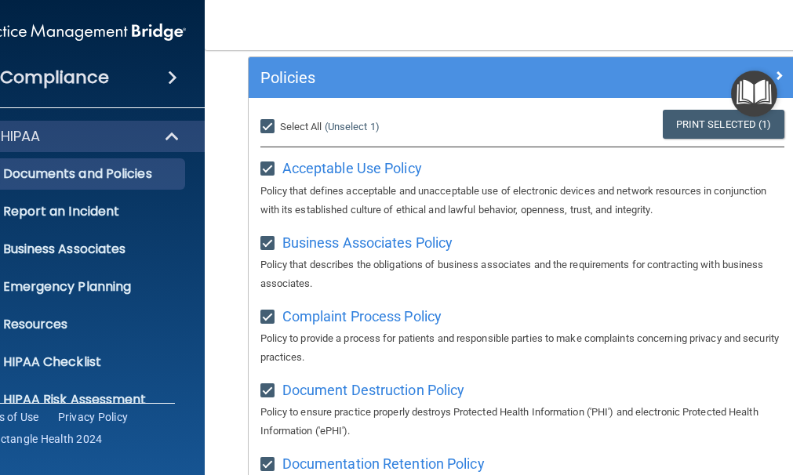
checkbox input "true"
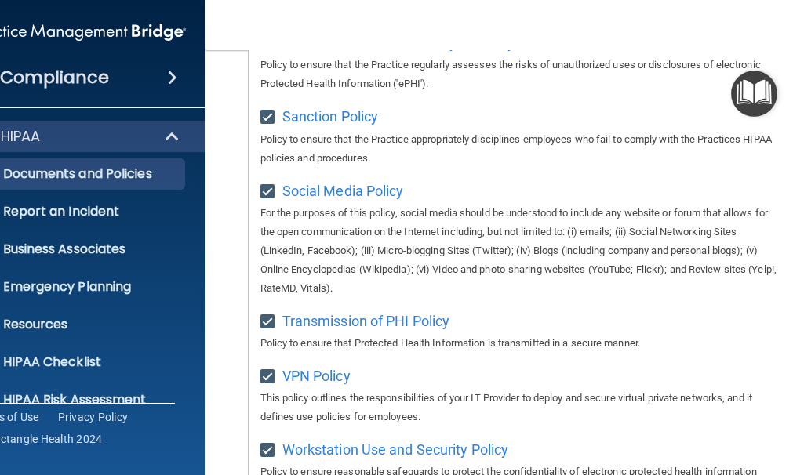
scroll to position [1664, 0]
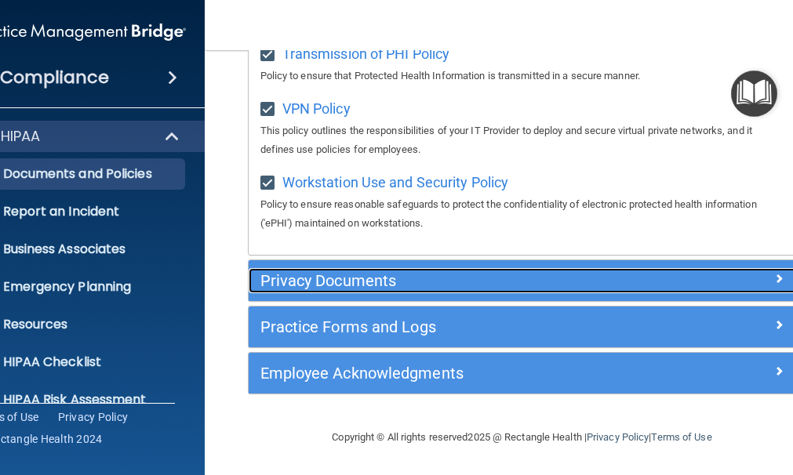
click at [332, 281] on h5 "Privacy Documents" at bounding box center [454, 280] width 388 height 17
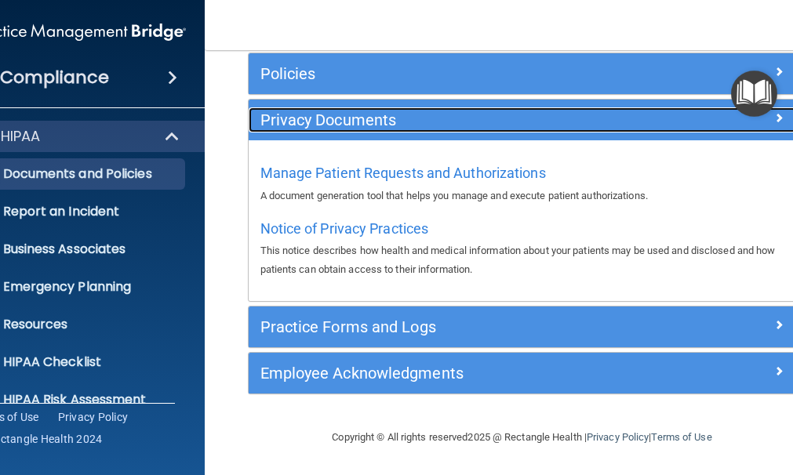
scroll to position [187, 0]
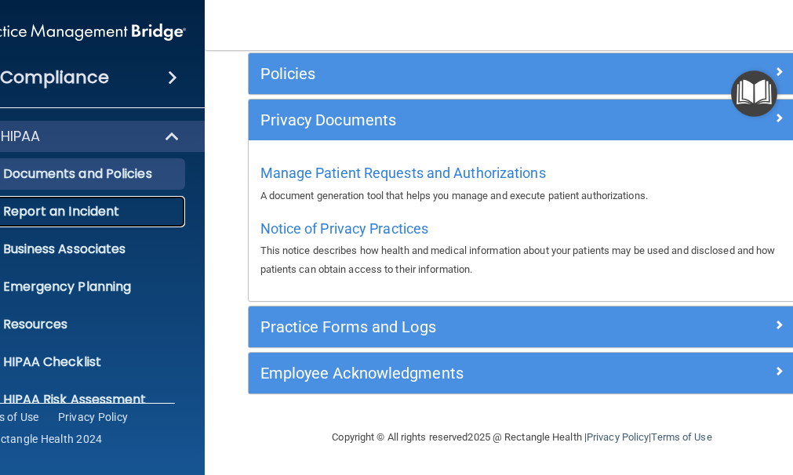
click at [64, 206] on p "Report an Incident" at bounding box center [71, 212] width 214 height 16
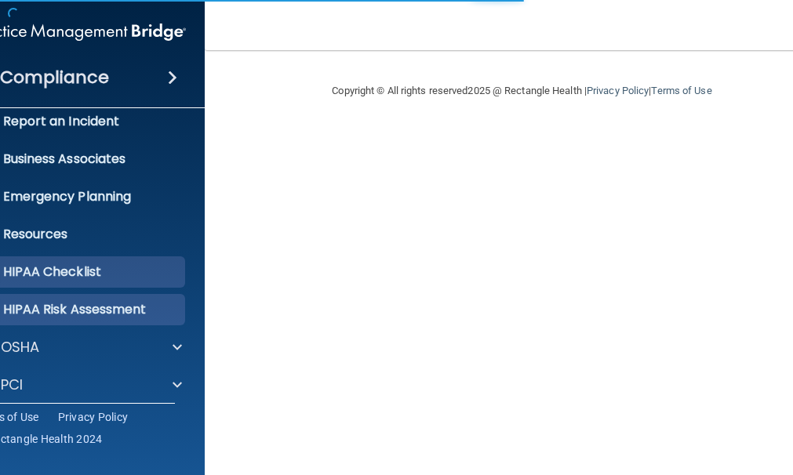
scroll to position [157, 0]
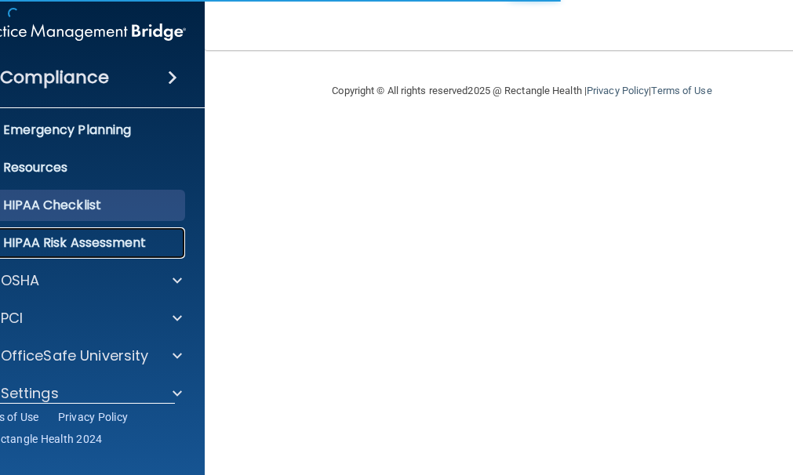
click at [93, 246] on p "HIPAA Risk Assessment" at bounding box center [71, 243] width 214 height 16
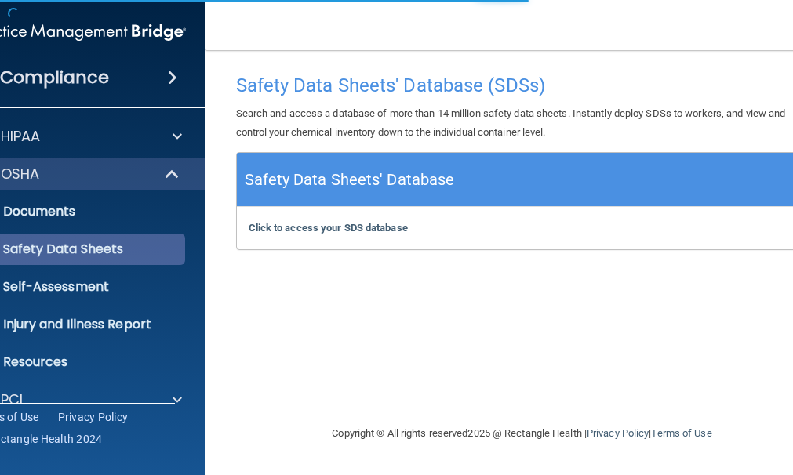
scroll to position [78, 0]
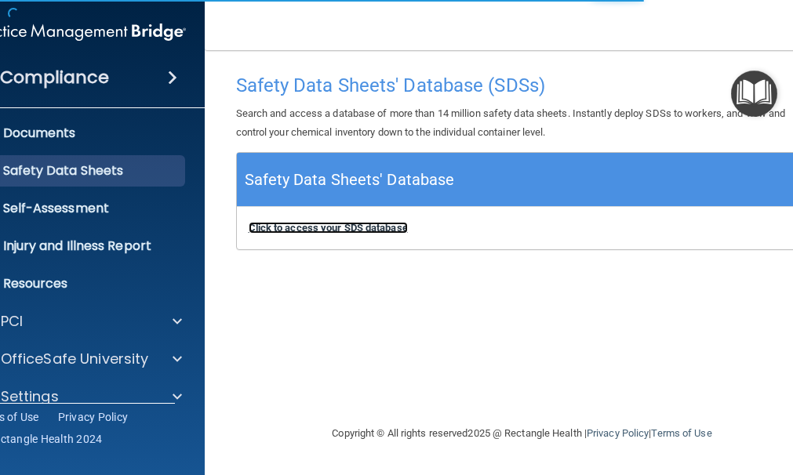
click at [370, 222] on b "Click to access your SDS database" at bounding box center [328, 228] width 159 height 12
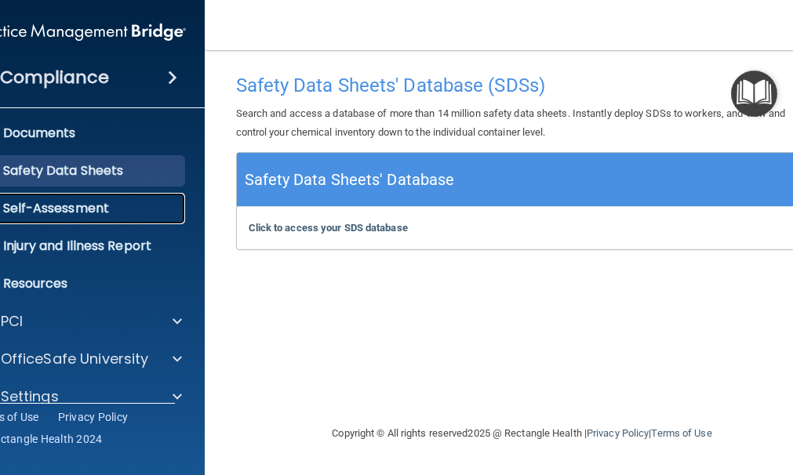
click at [86, 222] on link "Self-Assessment" at bounding box center [61, 208] width 247 height 31
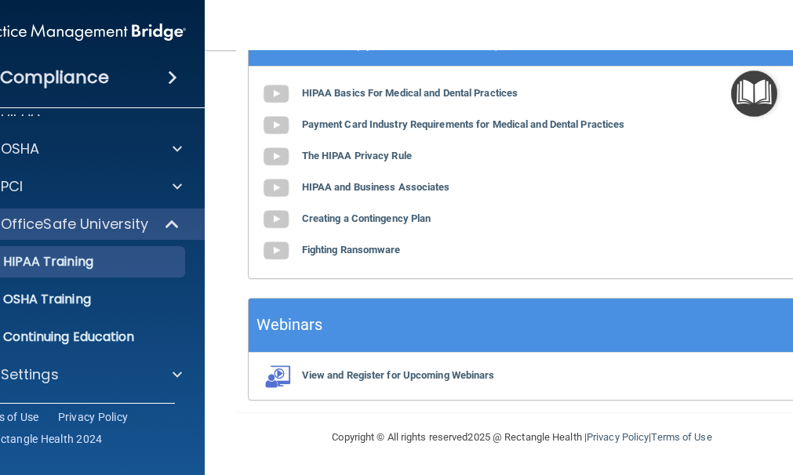
scroll to position [934, 0]
click at [52, 296] on p "OSHA Training" at bounding box center [27, 300] width 127 height 16
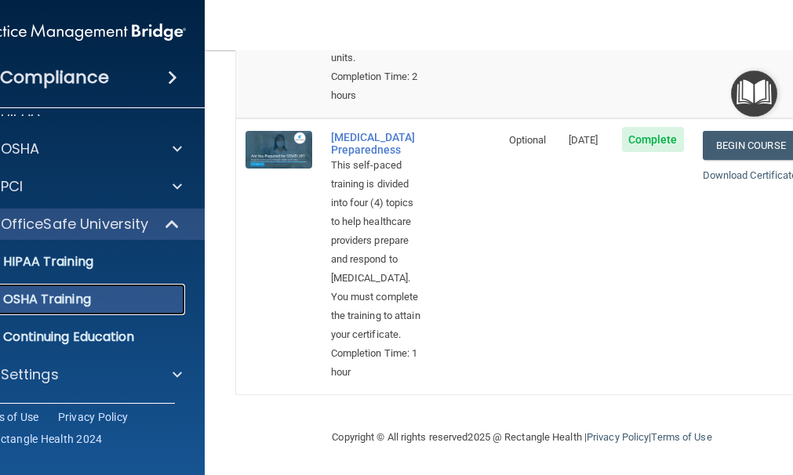
scroll to position [1290, 0]
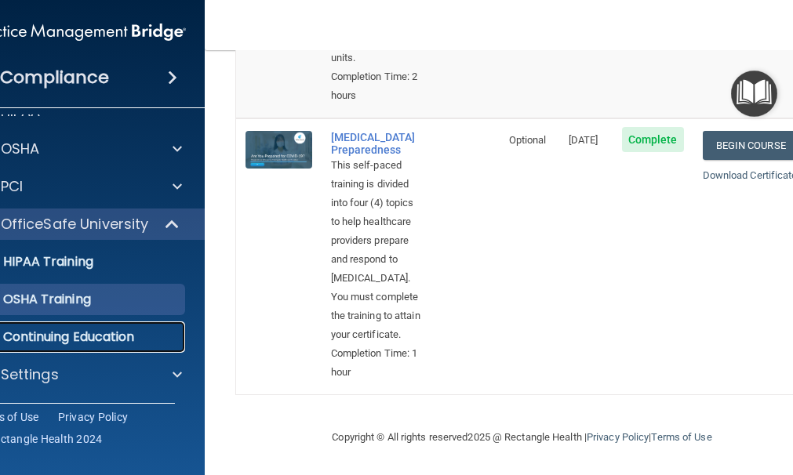
click at [79, 329] on p "Continuing Education" at bounding box center [71, 337] width 214 height 16
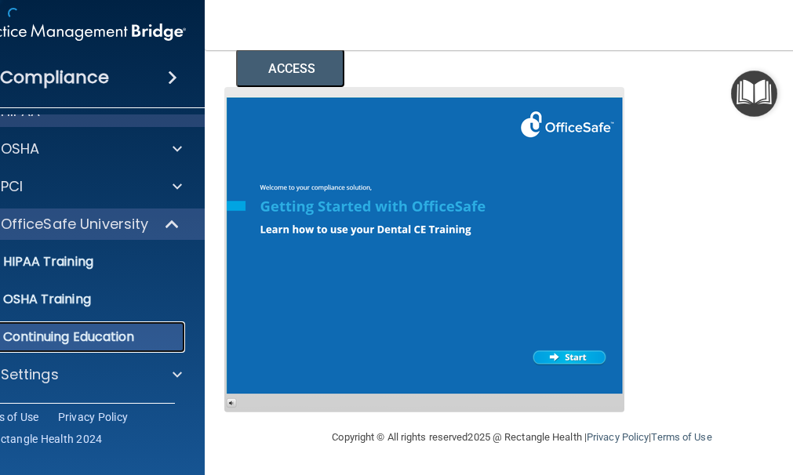
scroll to position [322, 0]
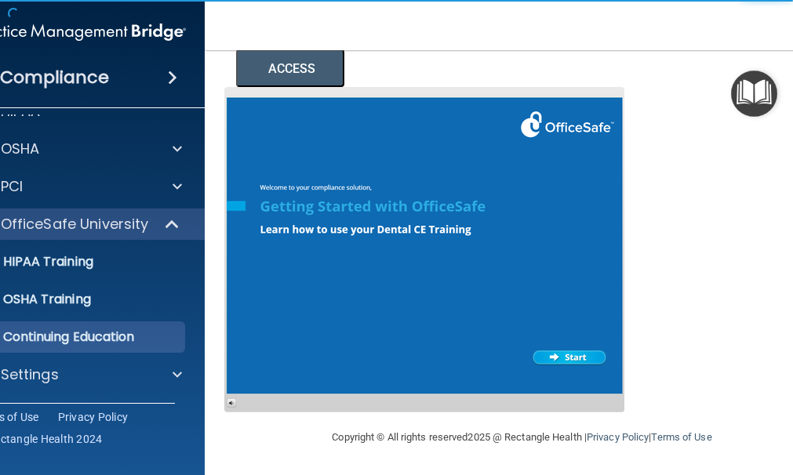
click at [168, 84] on span at bounding box center [172, 77] width 9 height 19
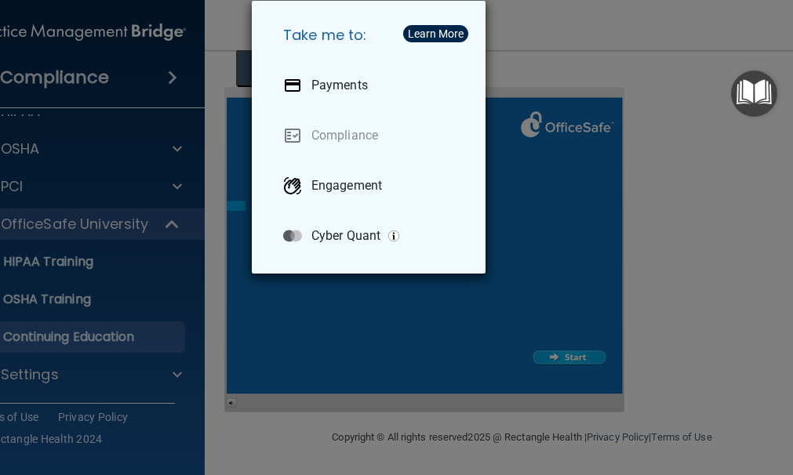
click at [337, 39] on h5 "Take me to:" at bounding box center [372, 35] width 202 height 44
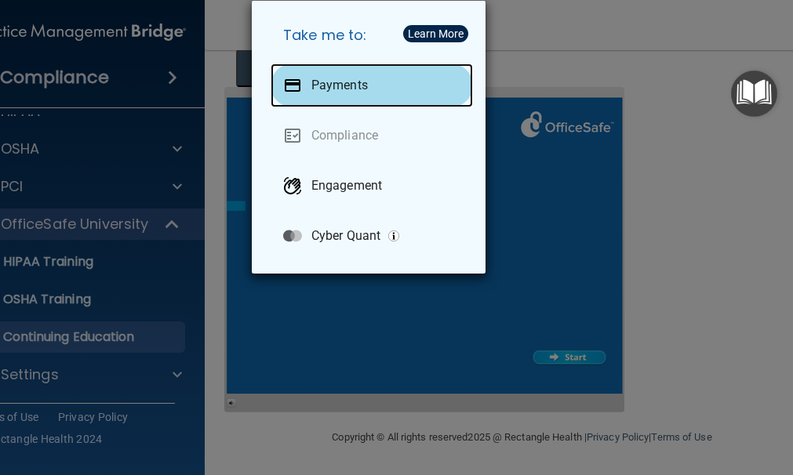
click at [337, 71] on div "Payments" at bounding box center [372, 86] width 202 height 44
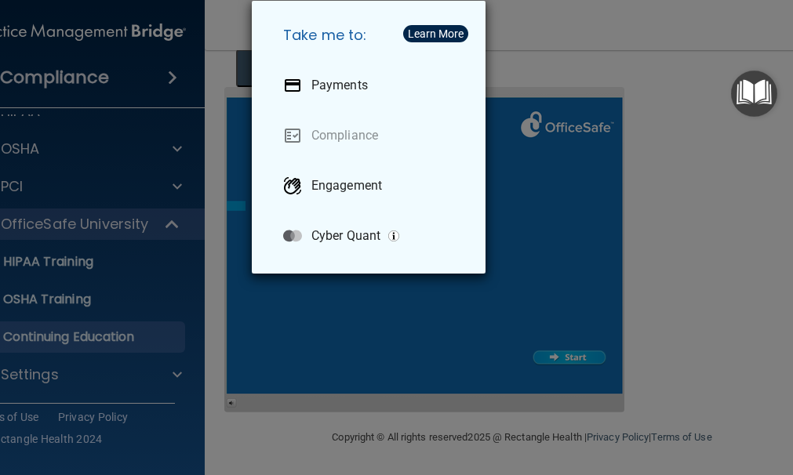
drag, startPoint x: 625, startPoint y: 134, endPoint x: 617, endPoint y: 140, distance: 10.2
click at [625, 134] on div "Take me to: Payments Compliance Engagement Cyber Quant" at bounding box center [396, 237] width 793 height 475
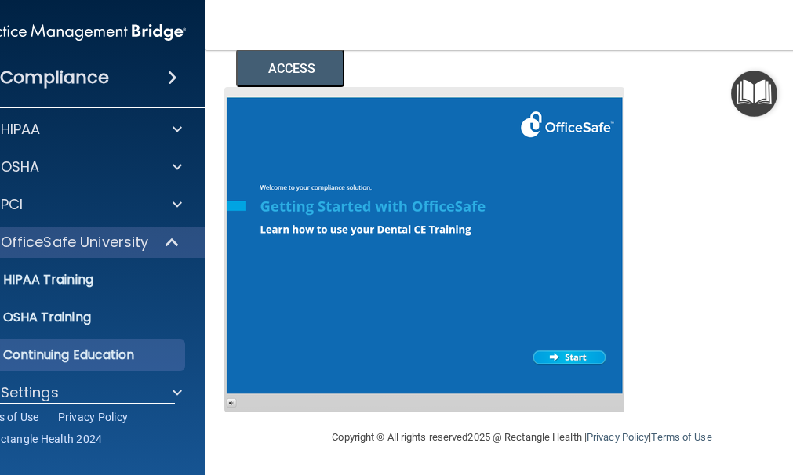
scroll to position [0, 0]
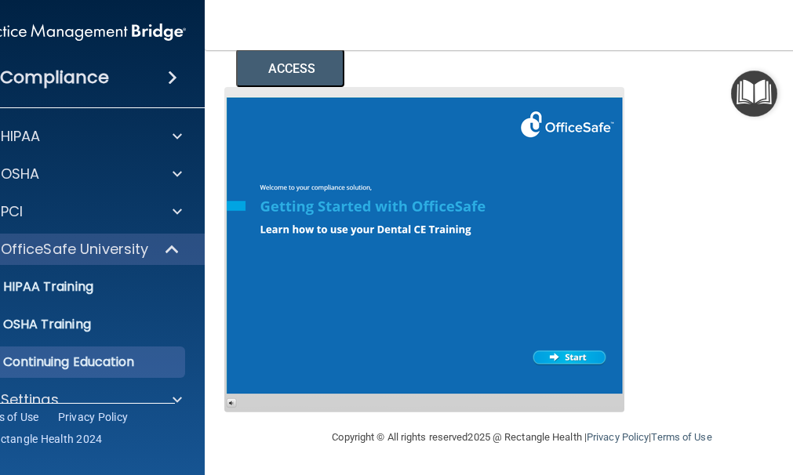
click at [76, 78] on h4 "Compliance" at bounding box center [54, 78] width 109 height 22
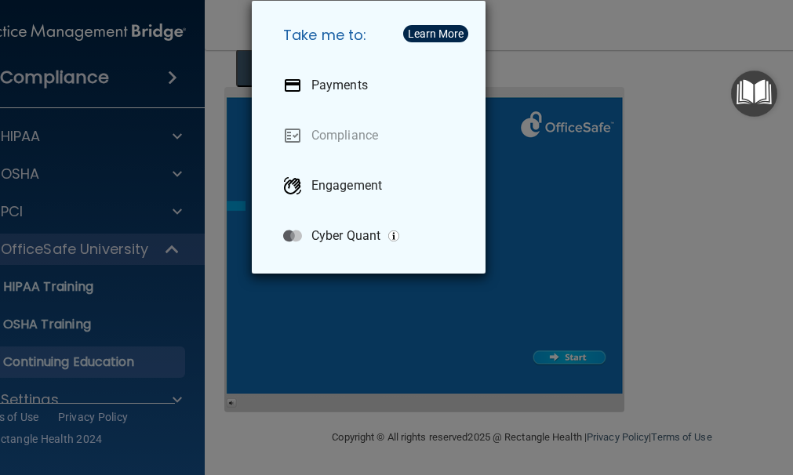
click at [163, 71] on div "Take me to: Payments Compliance Engagement Cyber Quant" at bounding box center [396, 237] width 793 height 475
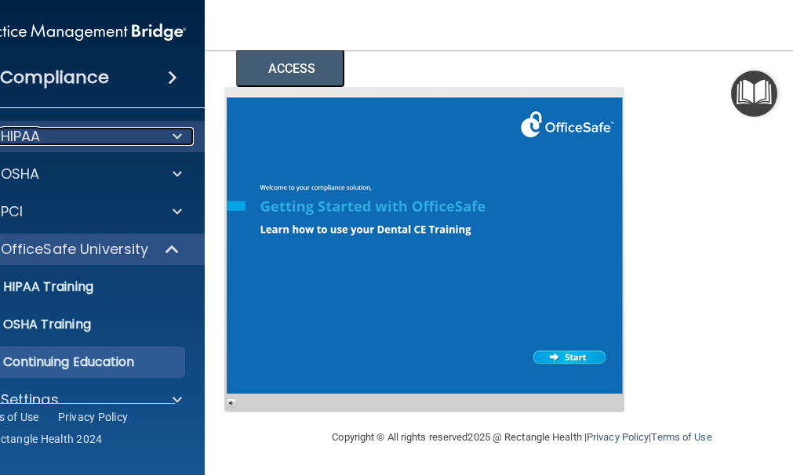
click at [33, 130] on p "HIPAA" at bounding box center [21, 136] width 40 height 19
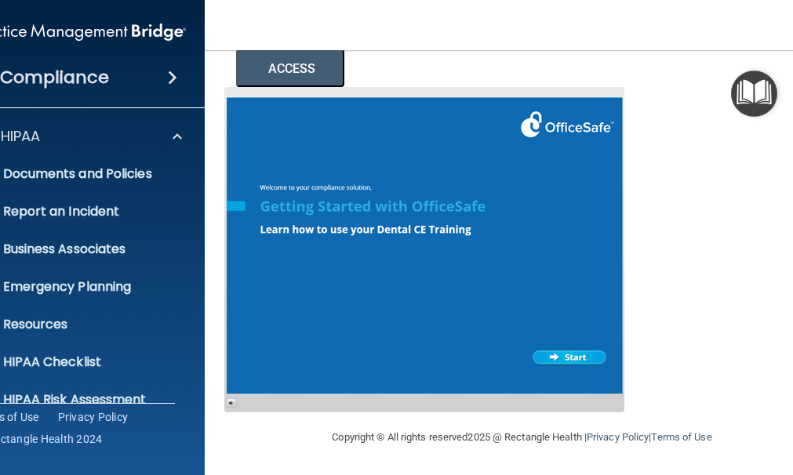
click at [184, 45] on div "Compliance HIPAA Documents and Policies Report an Incident Business Associates …" at bounding box center [79, 237] width 251 height 475
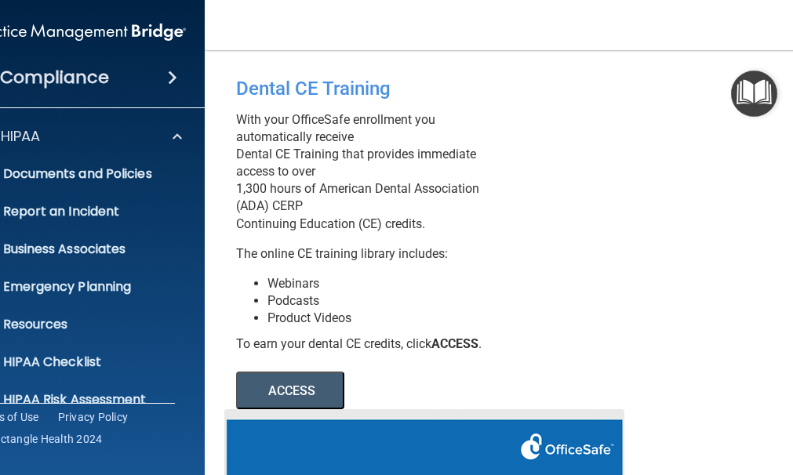
click at [46, 26] on img at bounding box center [79, 31] width 213 height 31
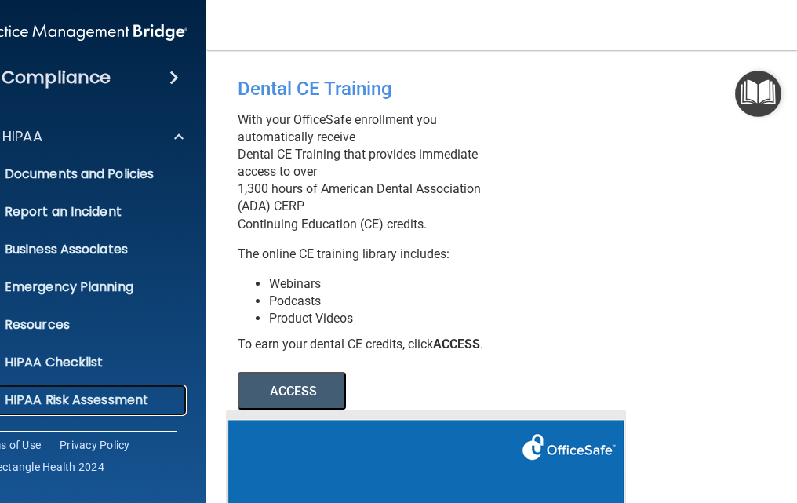
click at [64, 387] on link "HIPAA Risk Assessment" at bounding box center [63, 399] width 247 height 31
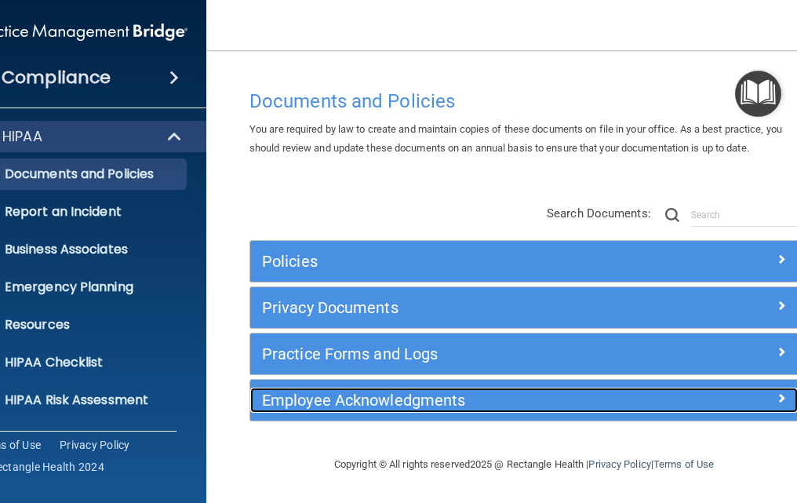
click at [353, 401] on h5 "Employee Acknowledgments" at bounding box center [456, 399] width 388 height 17
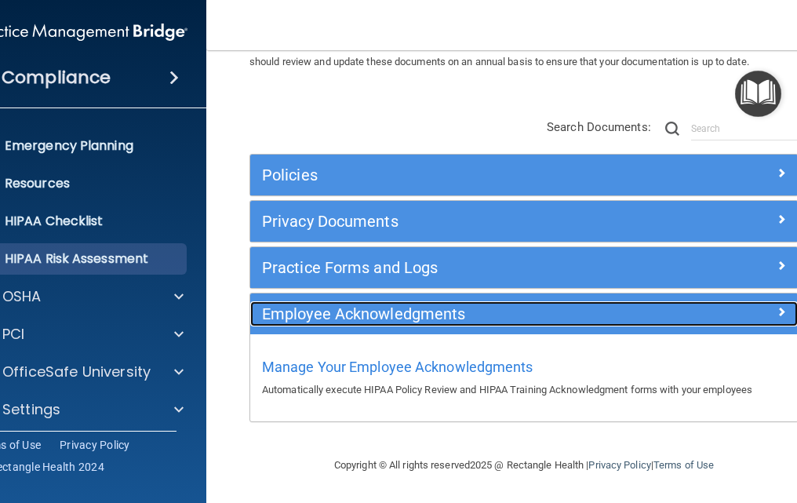
scroll to position [148, 0]
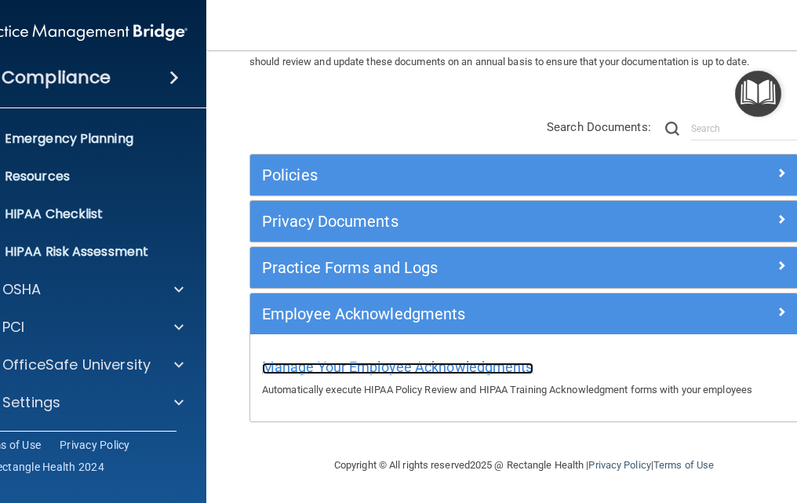
click at [318, 367] on span "Manage Your Employee Acknowledgments" at bounding box center [397, 366] width 271 height 16
